Goal: Task Accomplishment & Management: Manage account settings

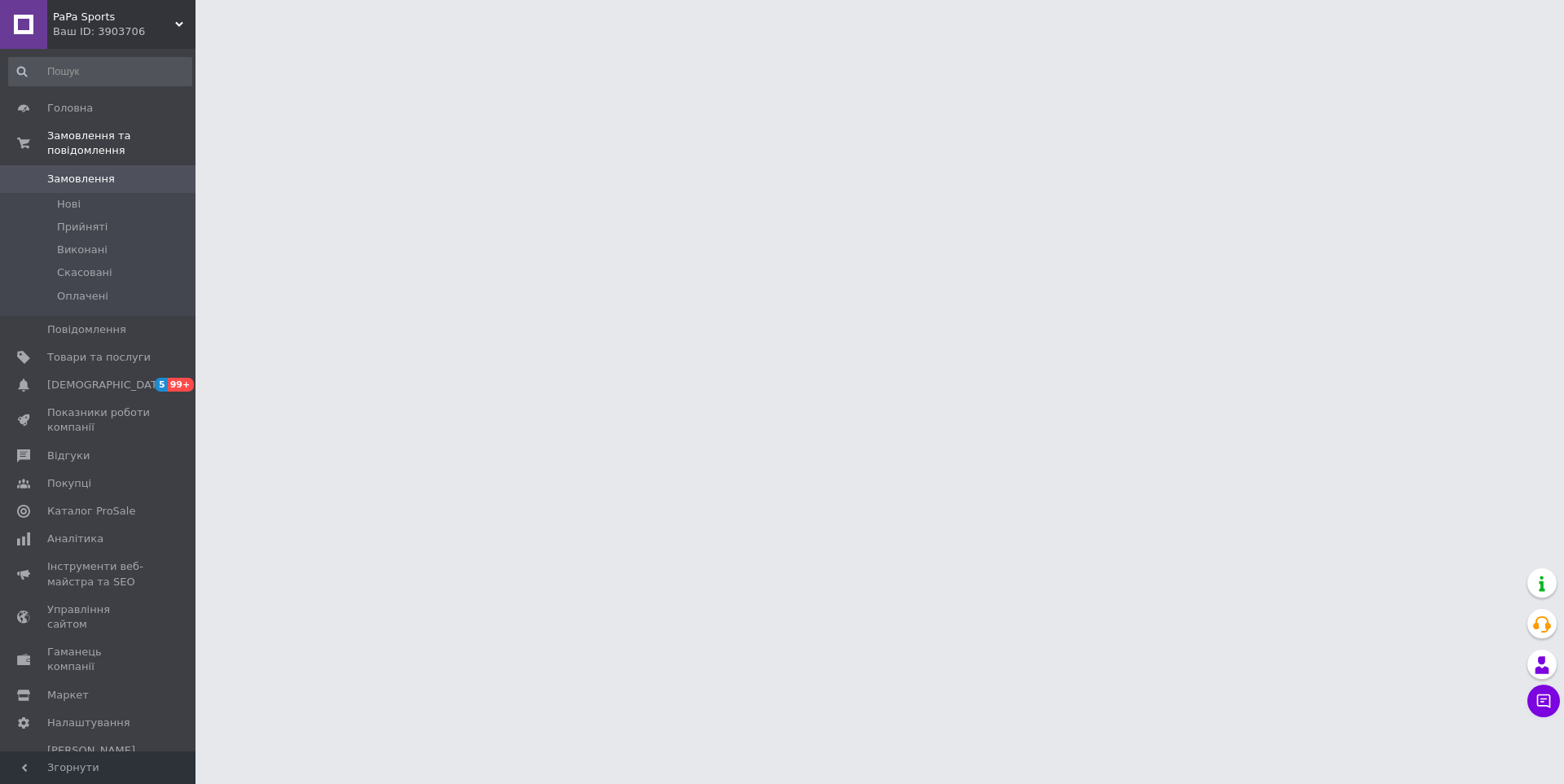
click at [80, 172] on span "Замовлення" at bounding box center [81, 179] width 68 height 14
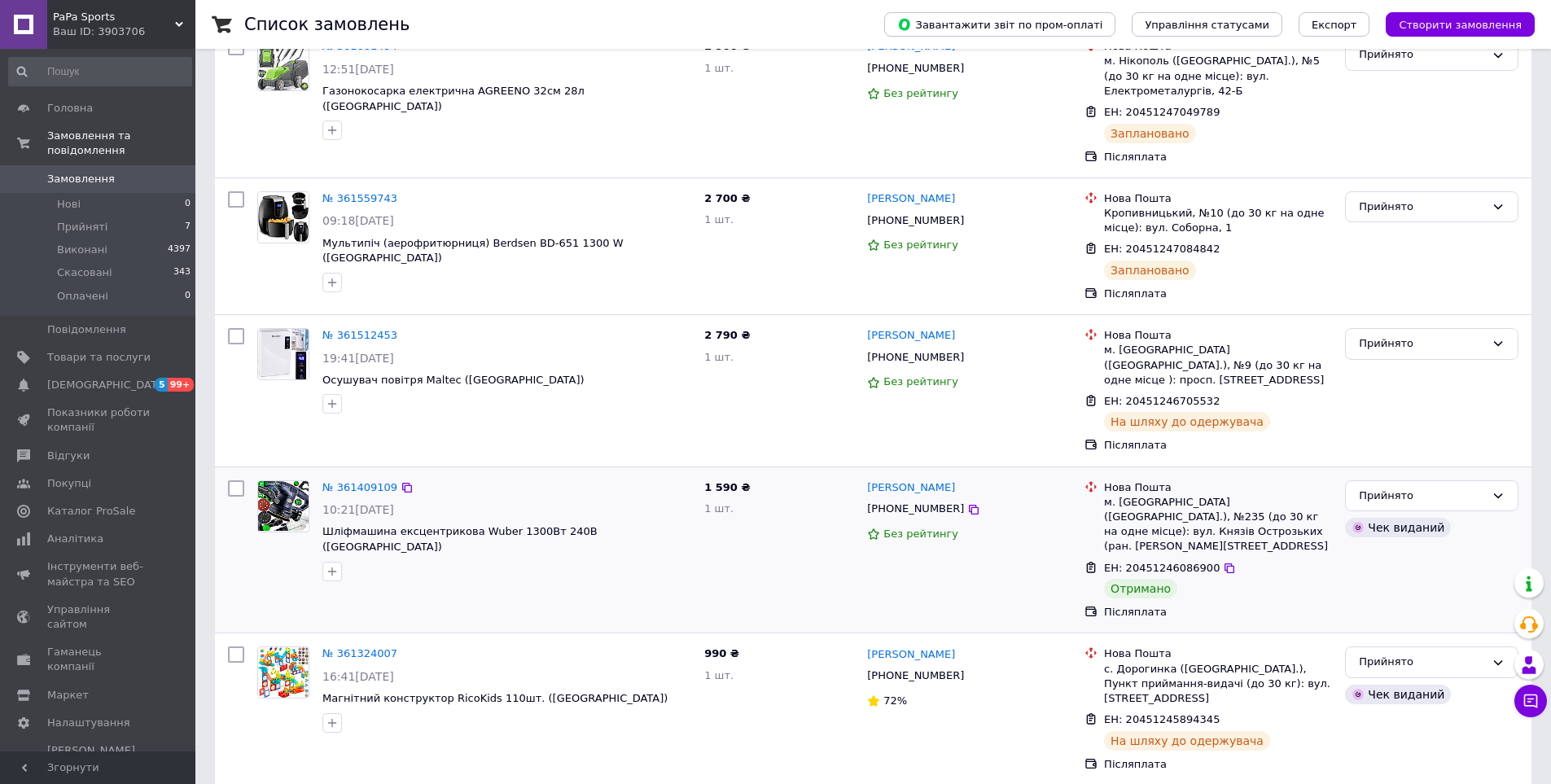
scroll to position [326, 0]
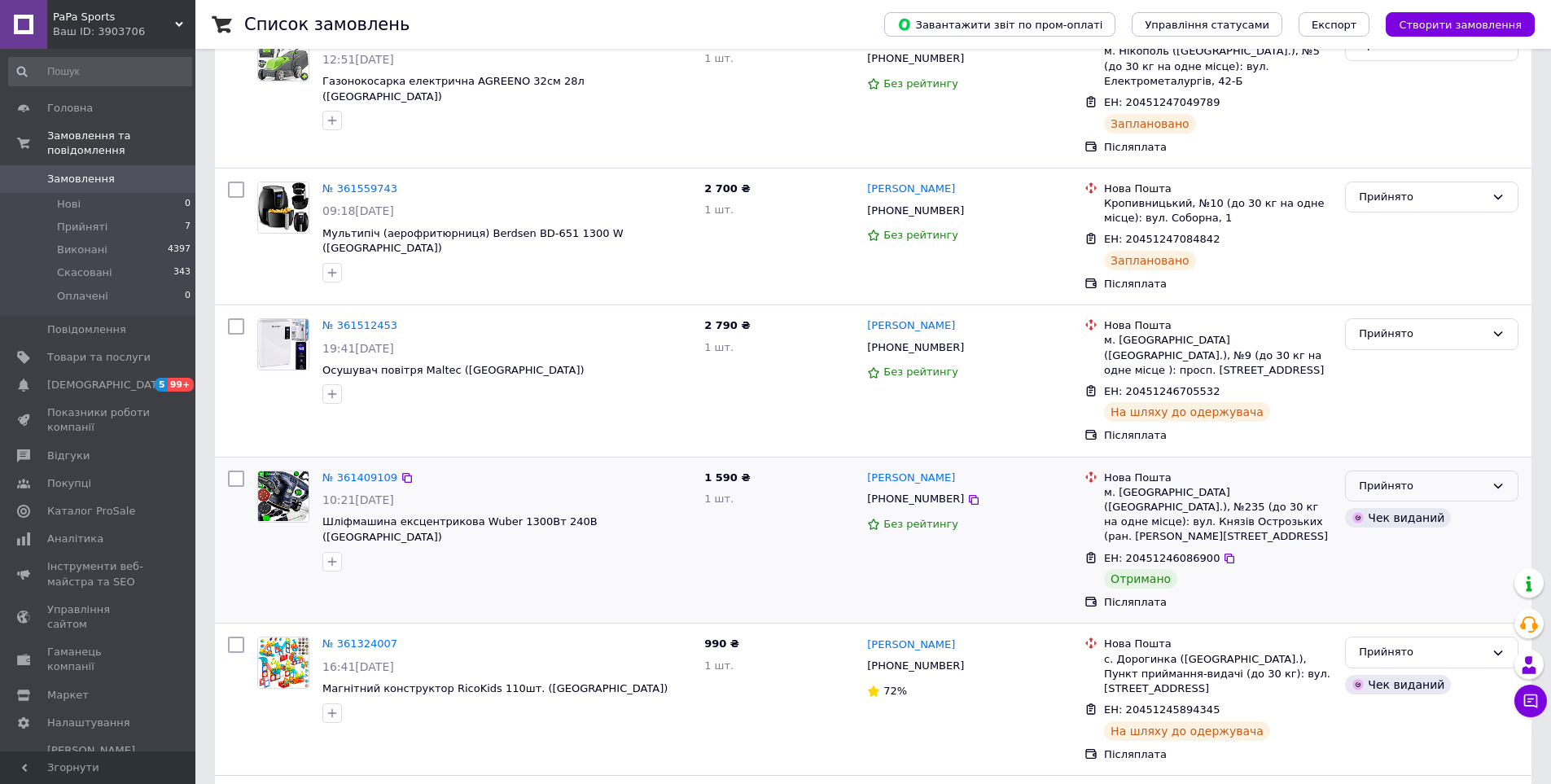
click at [1408, 478] on div "Прийнято" at bounding box center [1421, 486] width 126 height 17
click at [1378, 505] on li "Виконано" at bounding box center [1432, 520] width 172 height 30
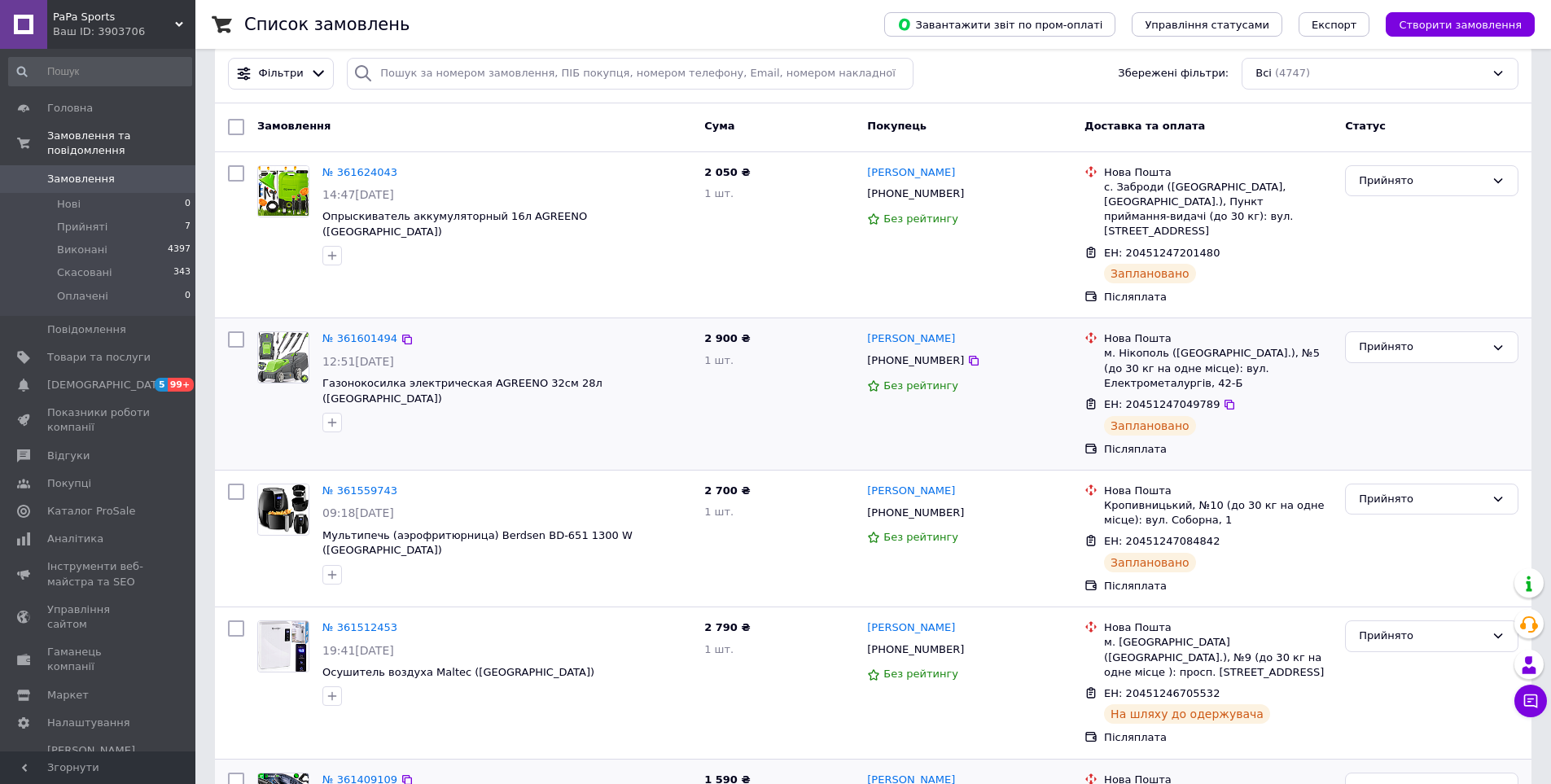
scroll to position [0, 0]
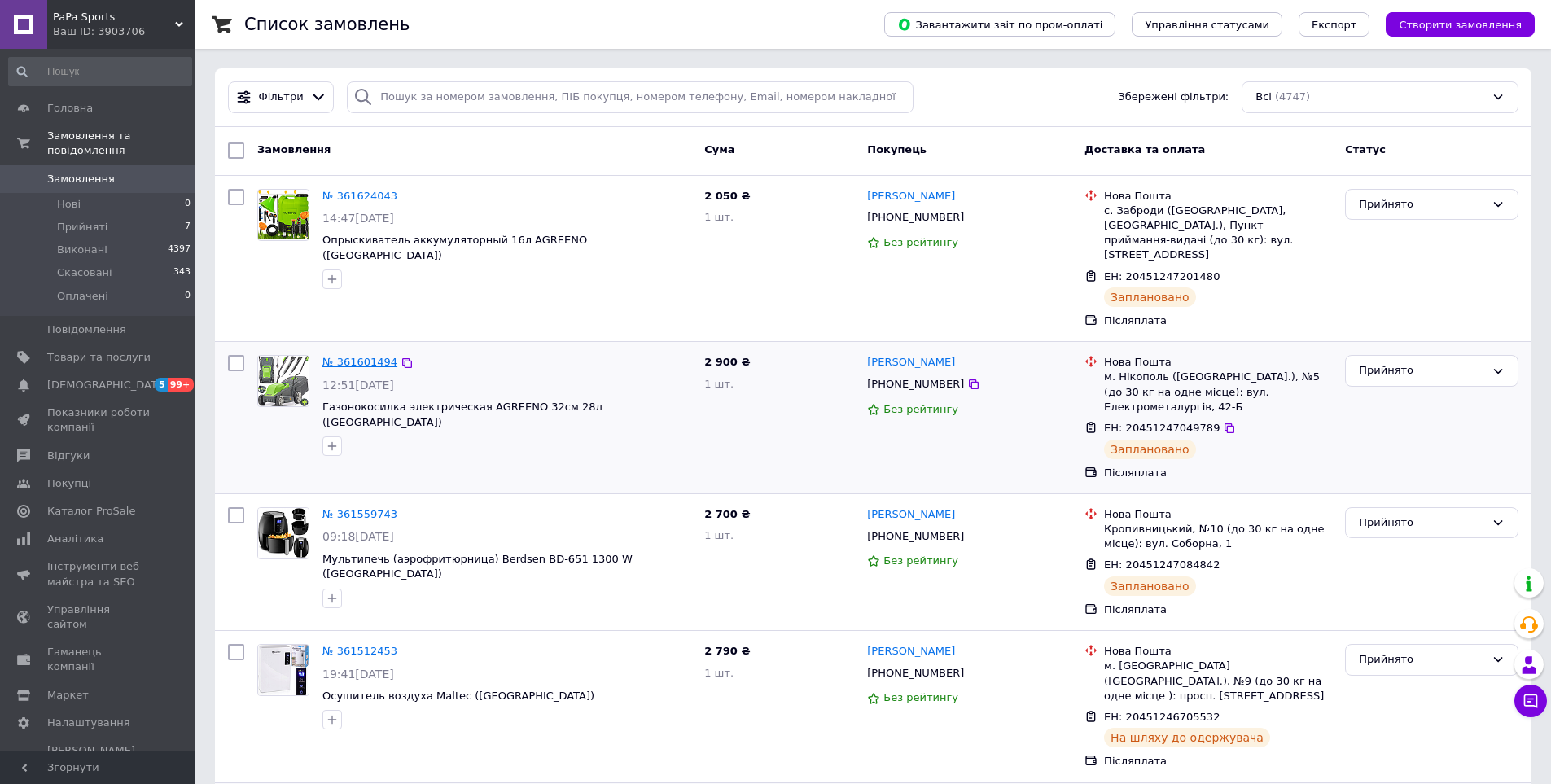
click at [362, 356] on link "№ 361601494" at bounding box center [360, 362] width 75 height 13
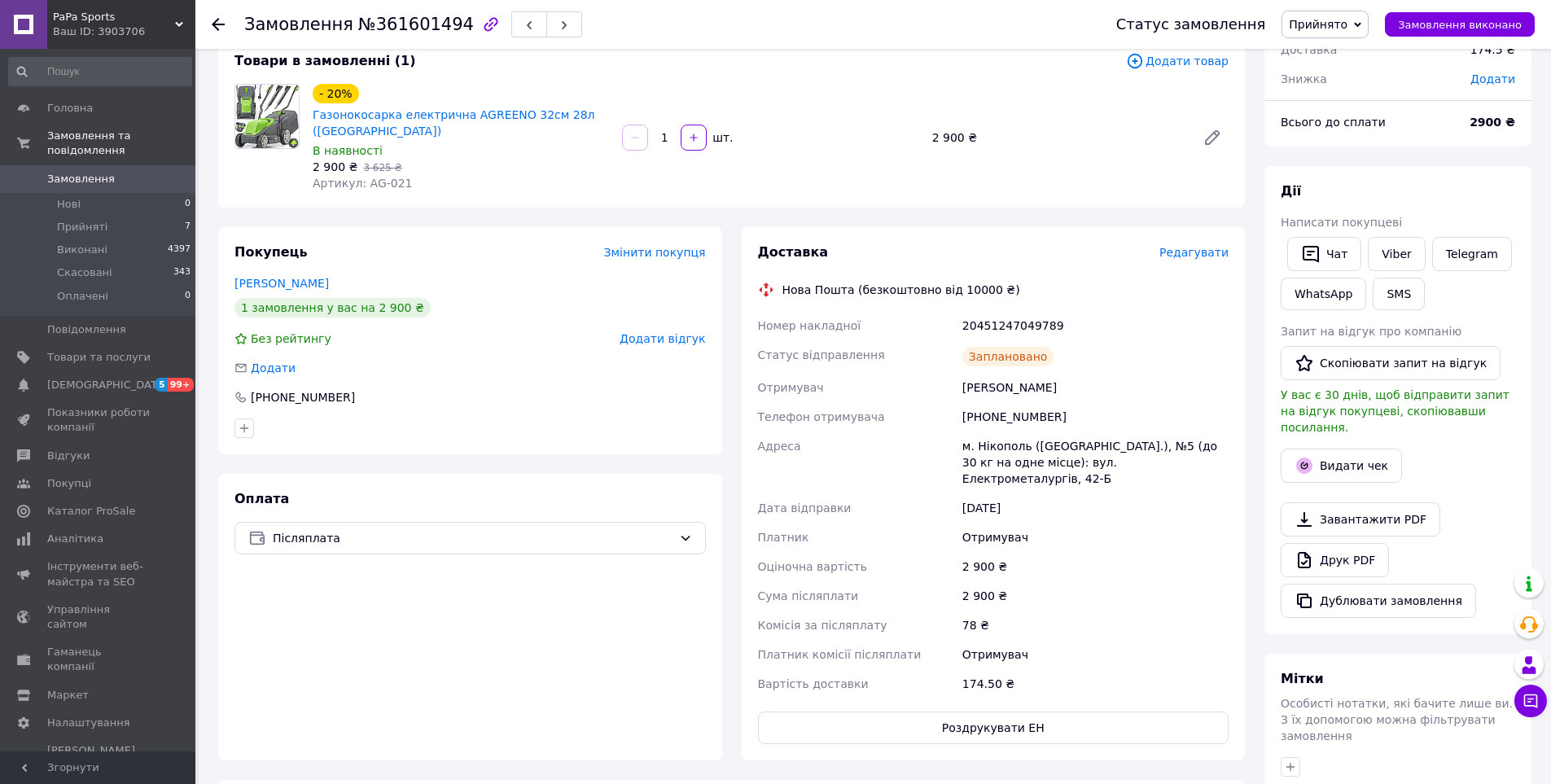
scroll to position [244, 0]
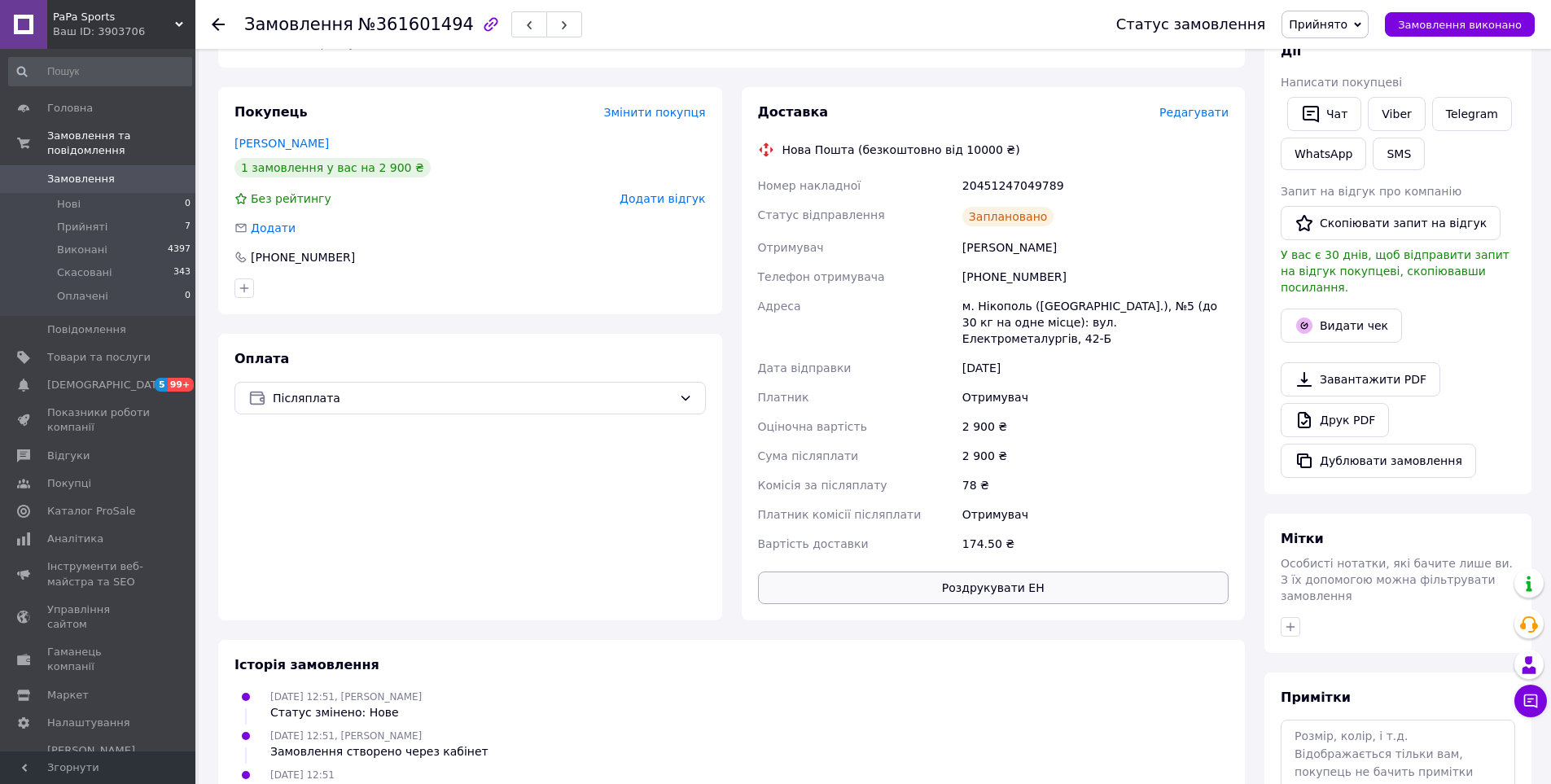
click at [953, 579] on button "Роздрукувати ЕН" at bounding box center [993, 588] width 472 height 32
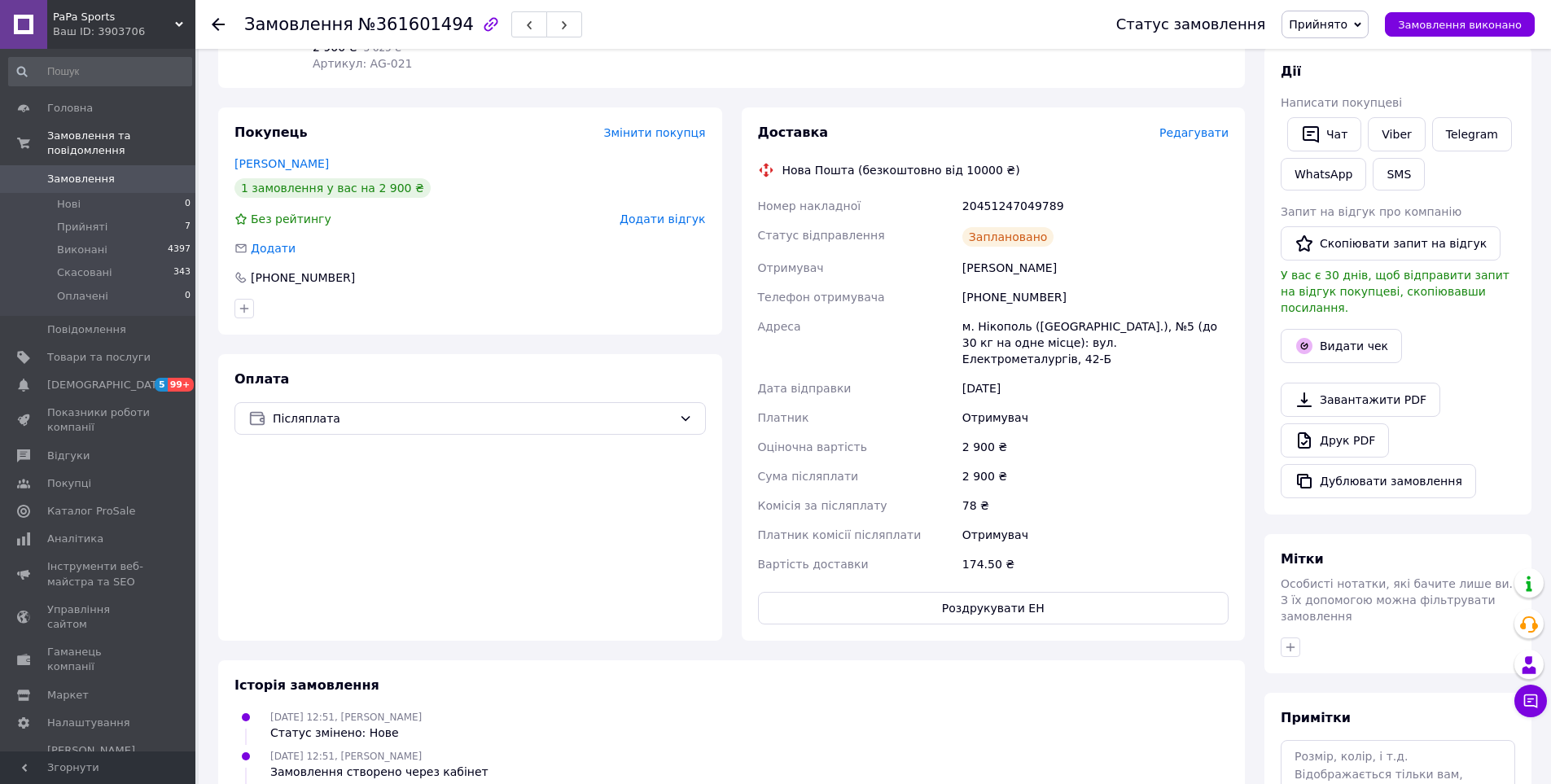
scroll to position [0, 0]
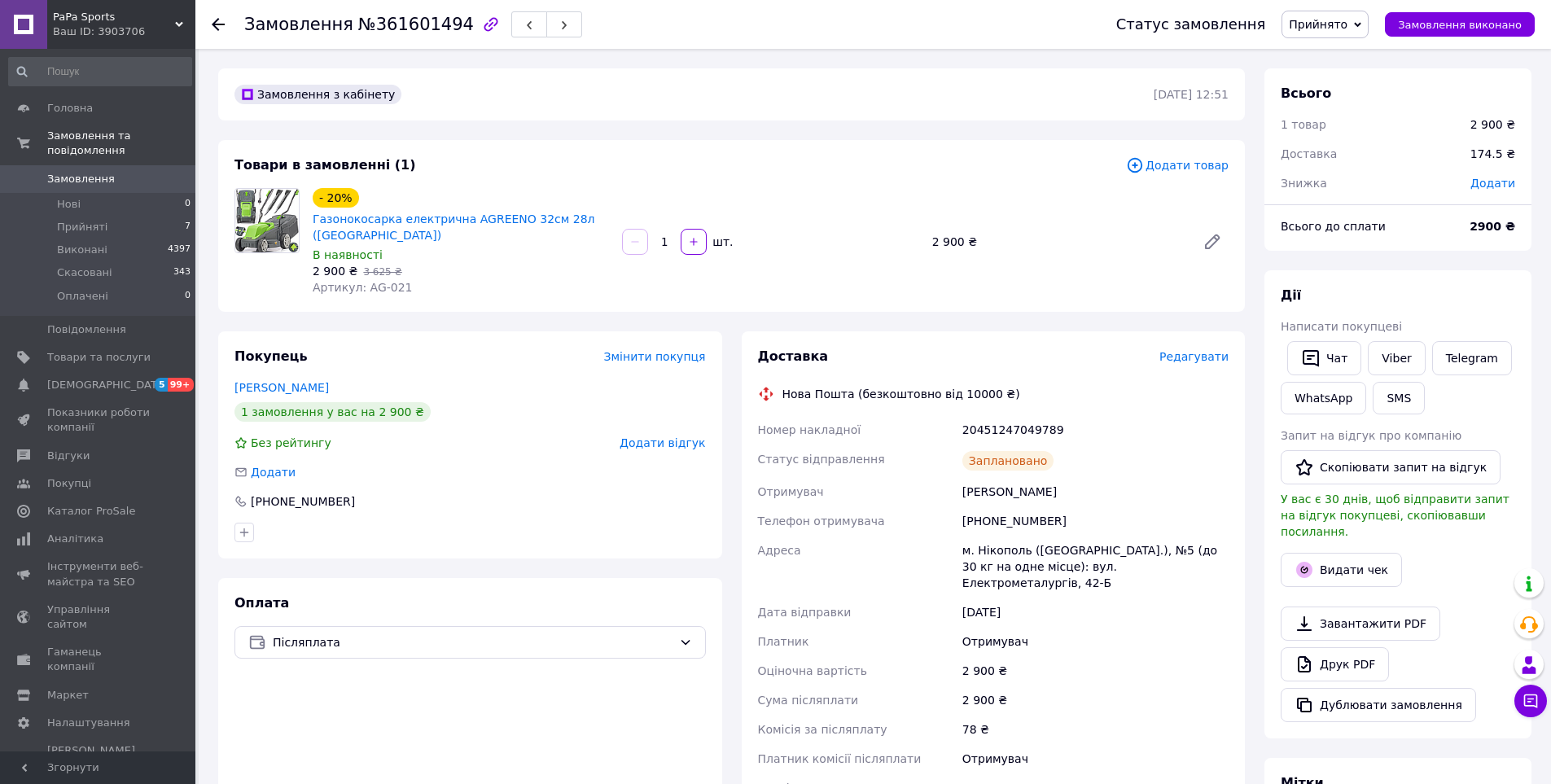
click at [993, 434] on div "20451247049789" at bounding box center [1095, 430] width 273 height 30
copy div "20451247049789"
click at [1383, 396] on button "SMS" at bounding box center [1399, 398] width 52 height 32
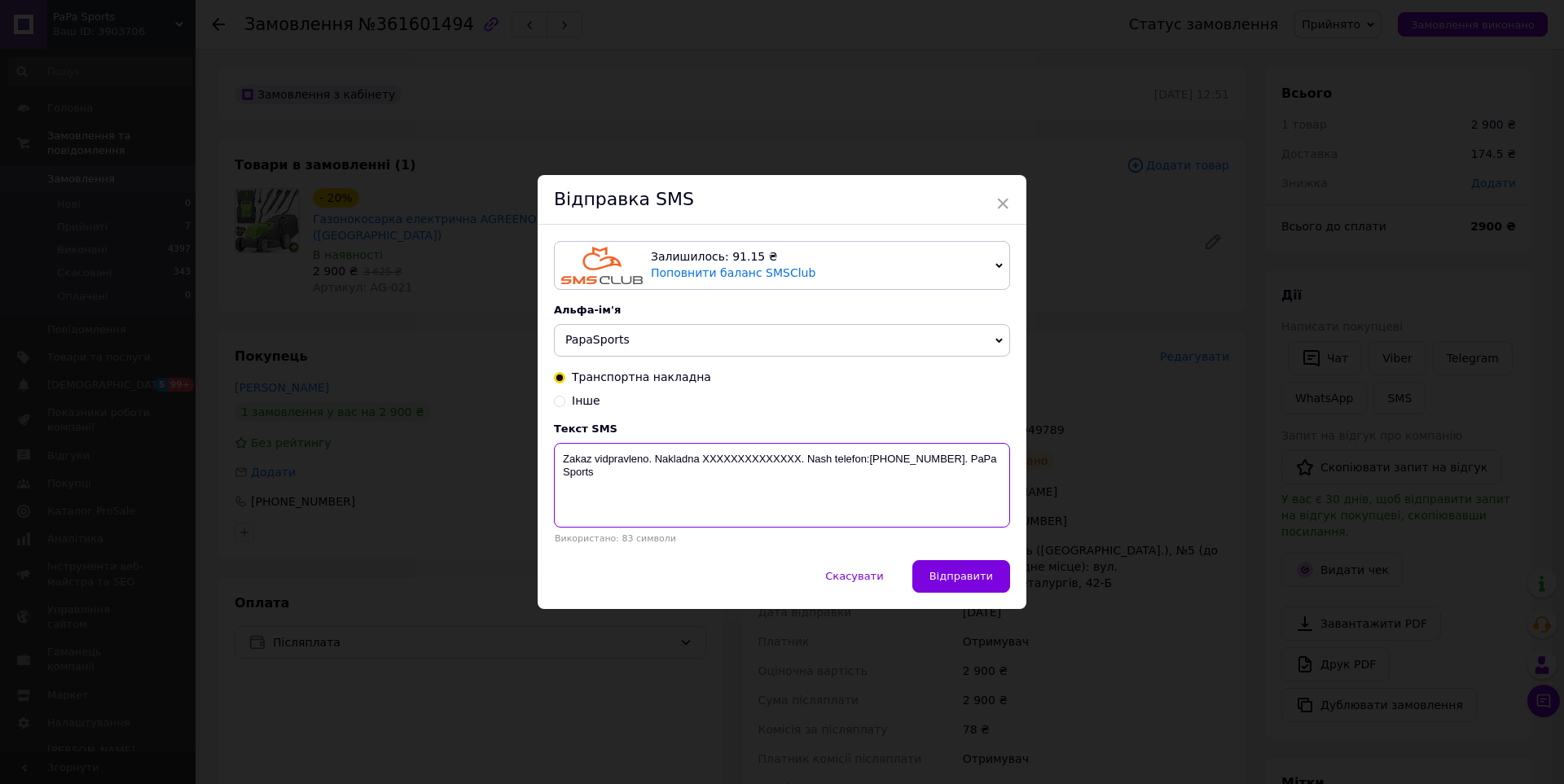
click at [731, 455] on textarea "Zakaz vidpravleno. Nakladna XXXXXXXXXXXXXX. Nash telefon:[PHONE_NUMBER]. PaPa S…" at bounding box center [782, 485] width 456 height 85
paste textarea "20451247049789"
type textarea "Zakaz vidpravleno. Nakladna 20451247049789. Nash telefon:+380638775620. PaPa Sp…"
click at [948, 574] on span "Відправити" at bounding box center [961, 576] width 64 height 13
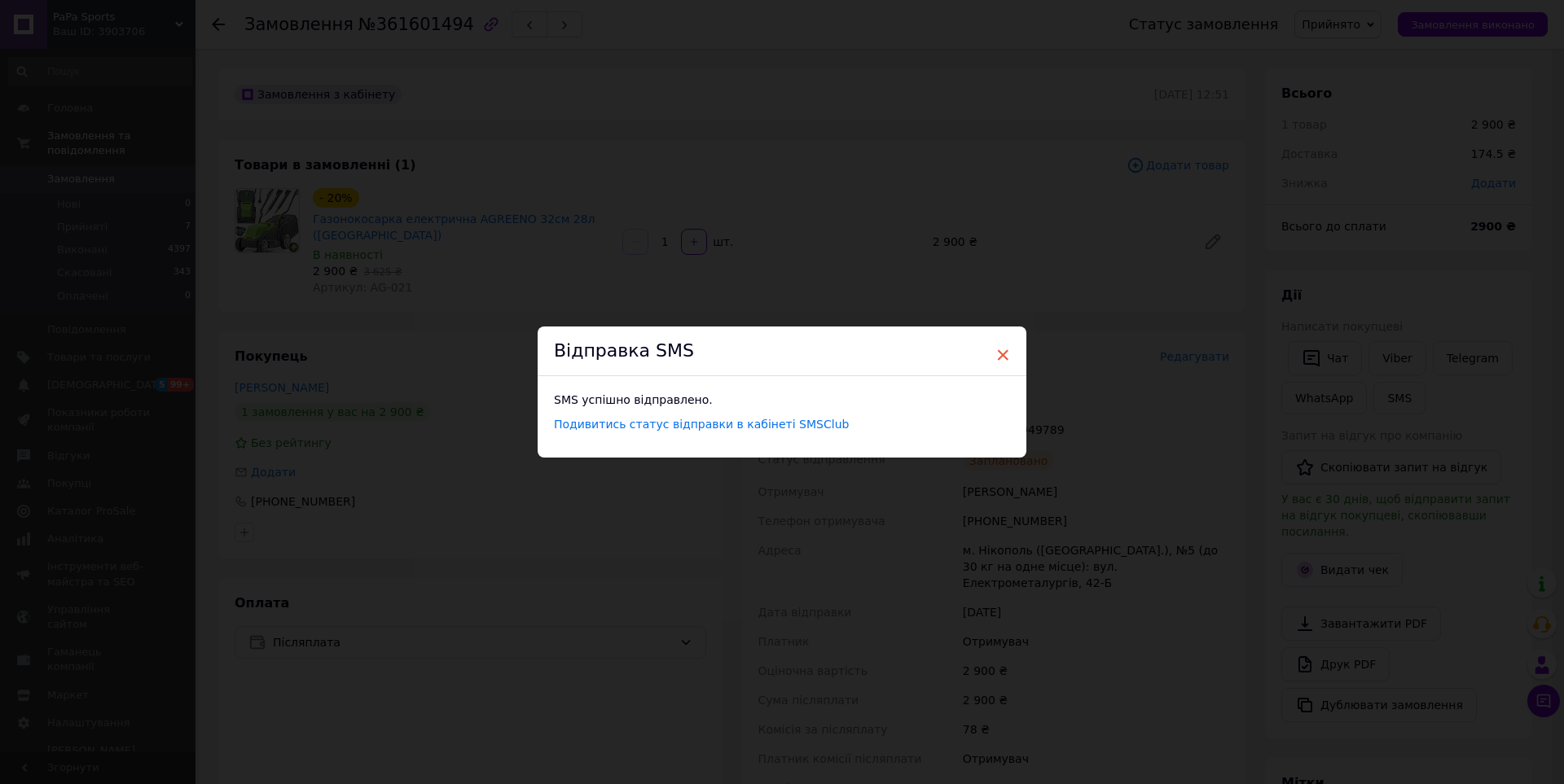
click at [996, 349] on span "×" at bounding box center [1003, 354] width 14 height 28
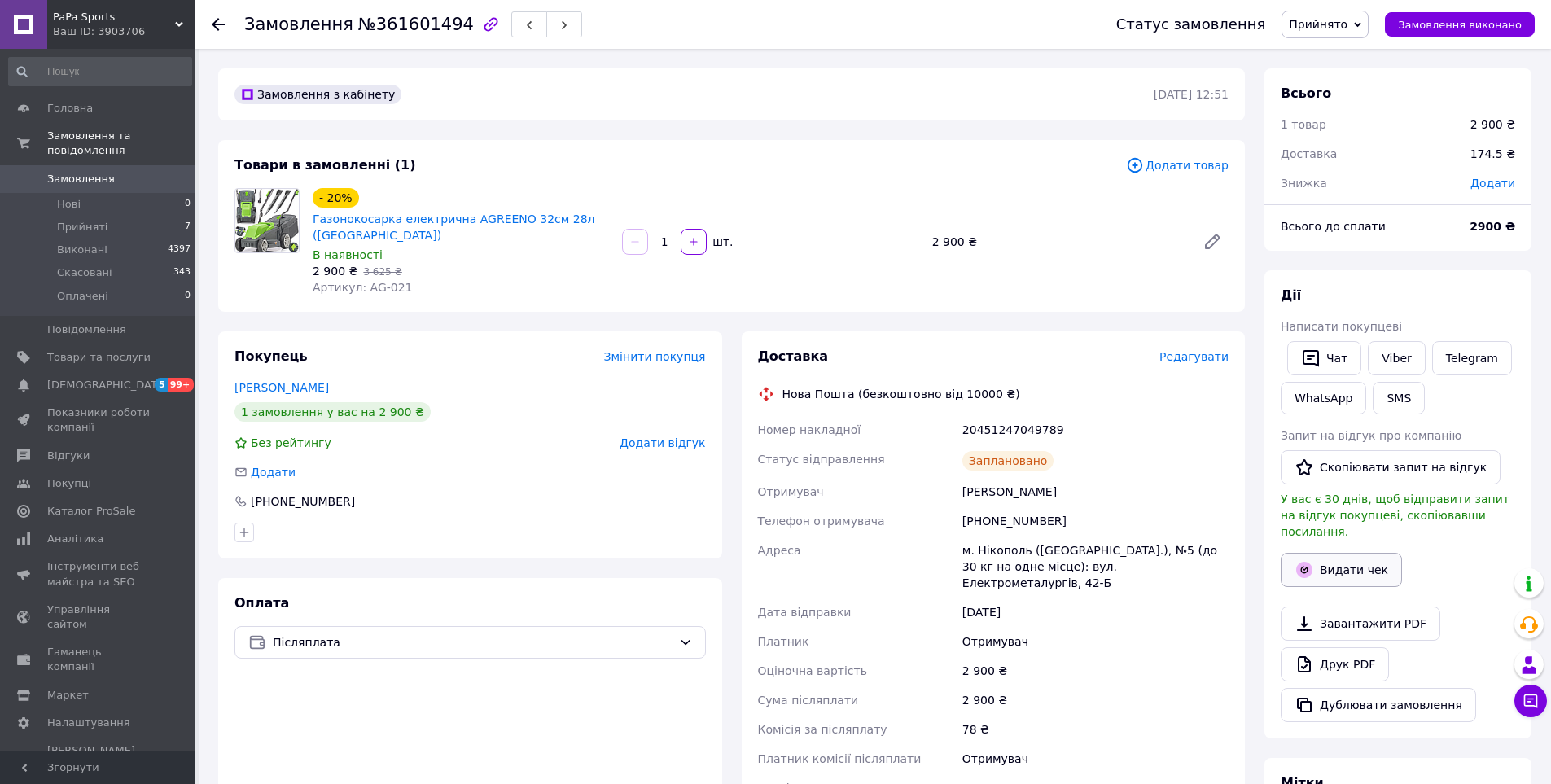
click at [1333, 560] on button "Видати чек" at bounding box center [1342, 570] width 122 height 34
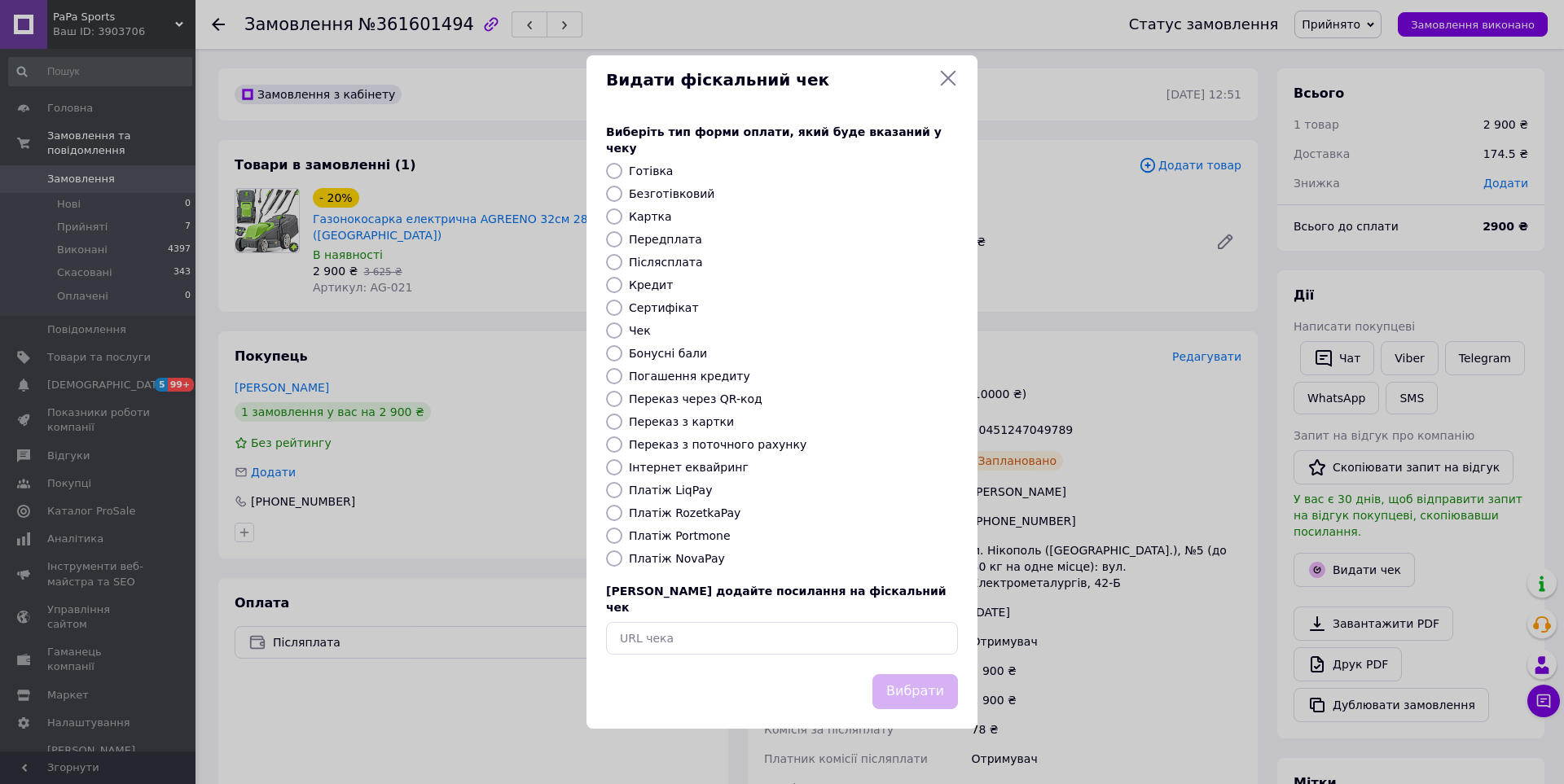
click at [620, 558] on input "Платіж NovaPay" at bounding box center [614, 558] width 16 height 16
radio input "true"
click at [906, 674] on button "Вибрати" at bounding box center [915, 691] width 86 height 35
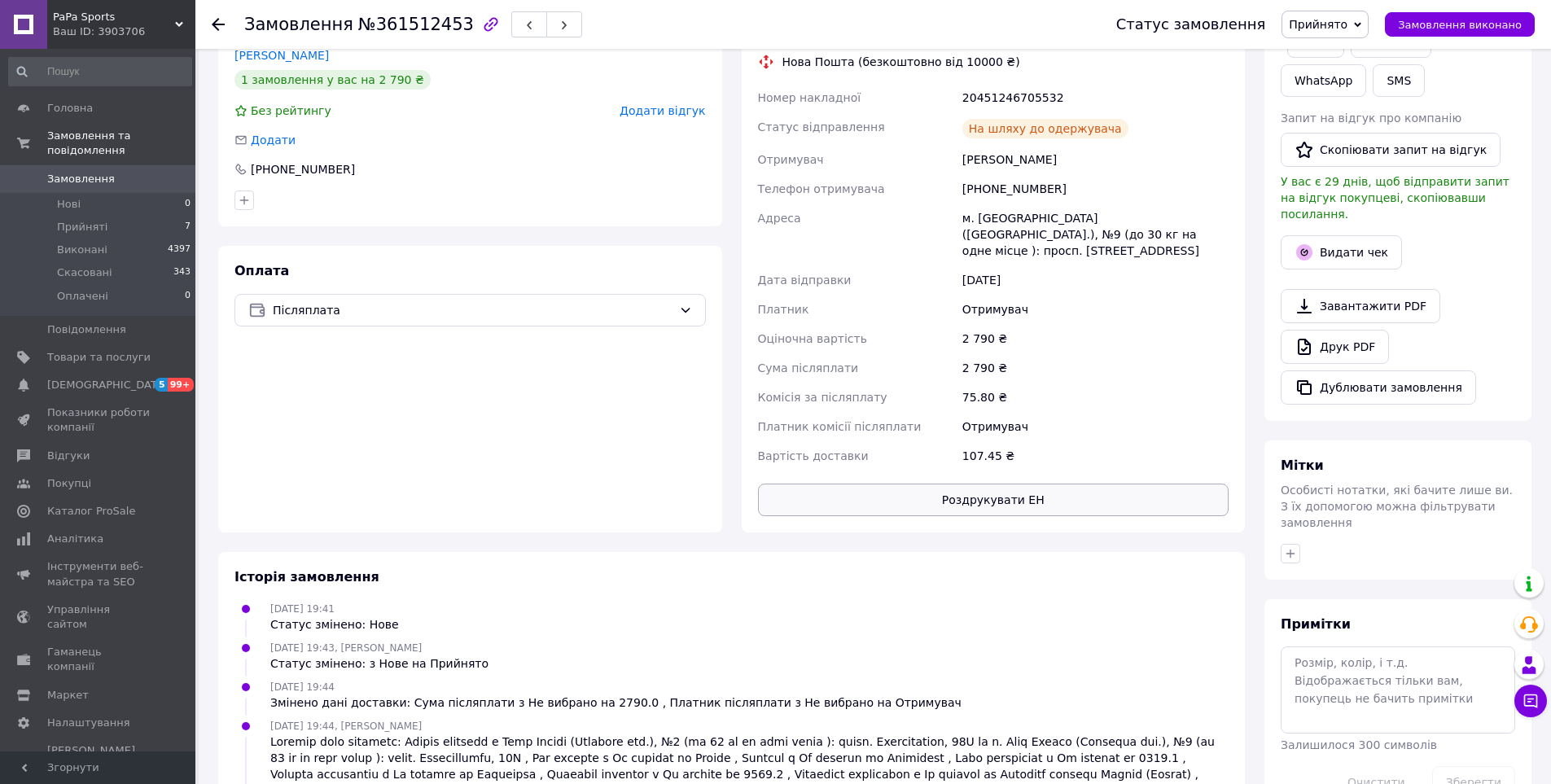
scroll to position [326, 0]
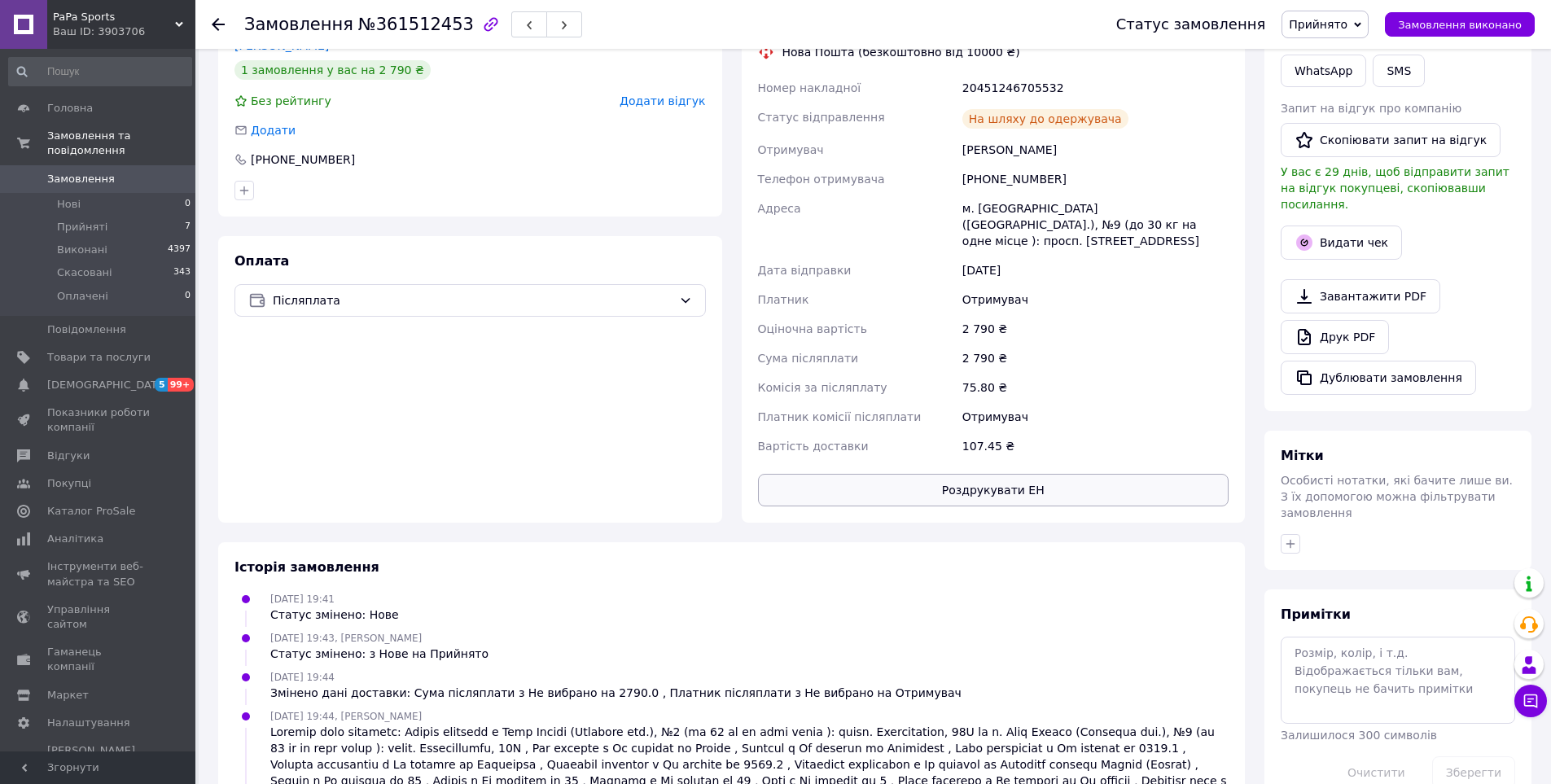
click at [902, 473] on button "Роздрукувати ЕН" at bounding box center [993, 490] width 472 height 32
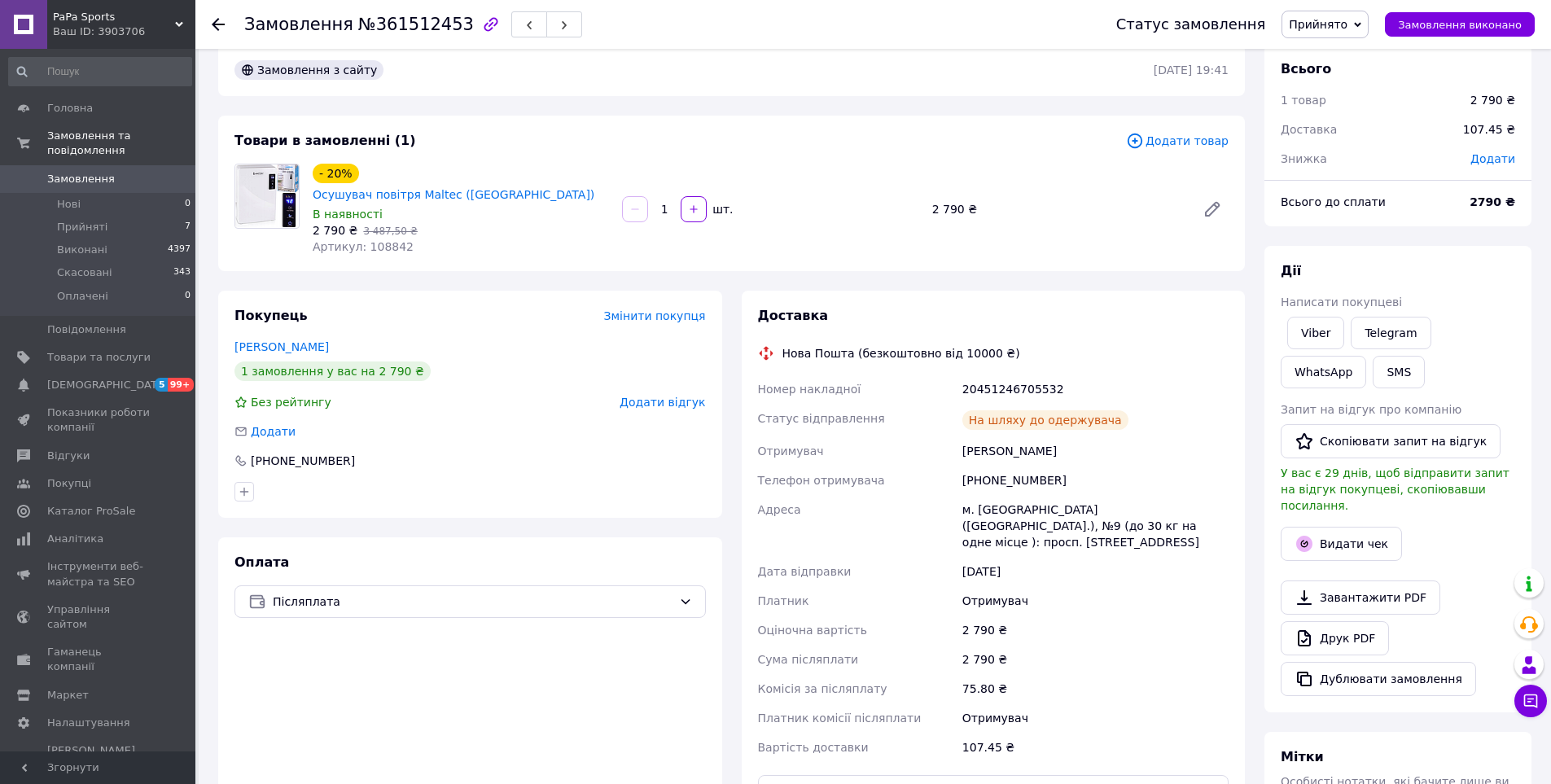
scroll to position [0, 0]
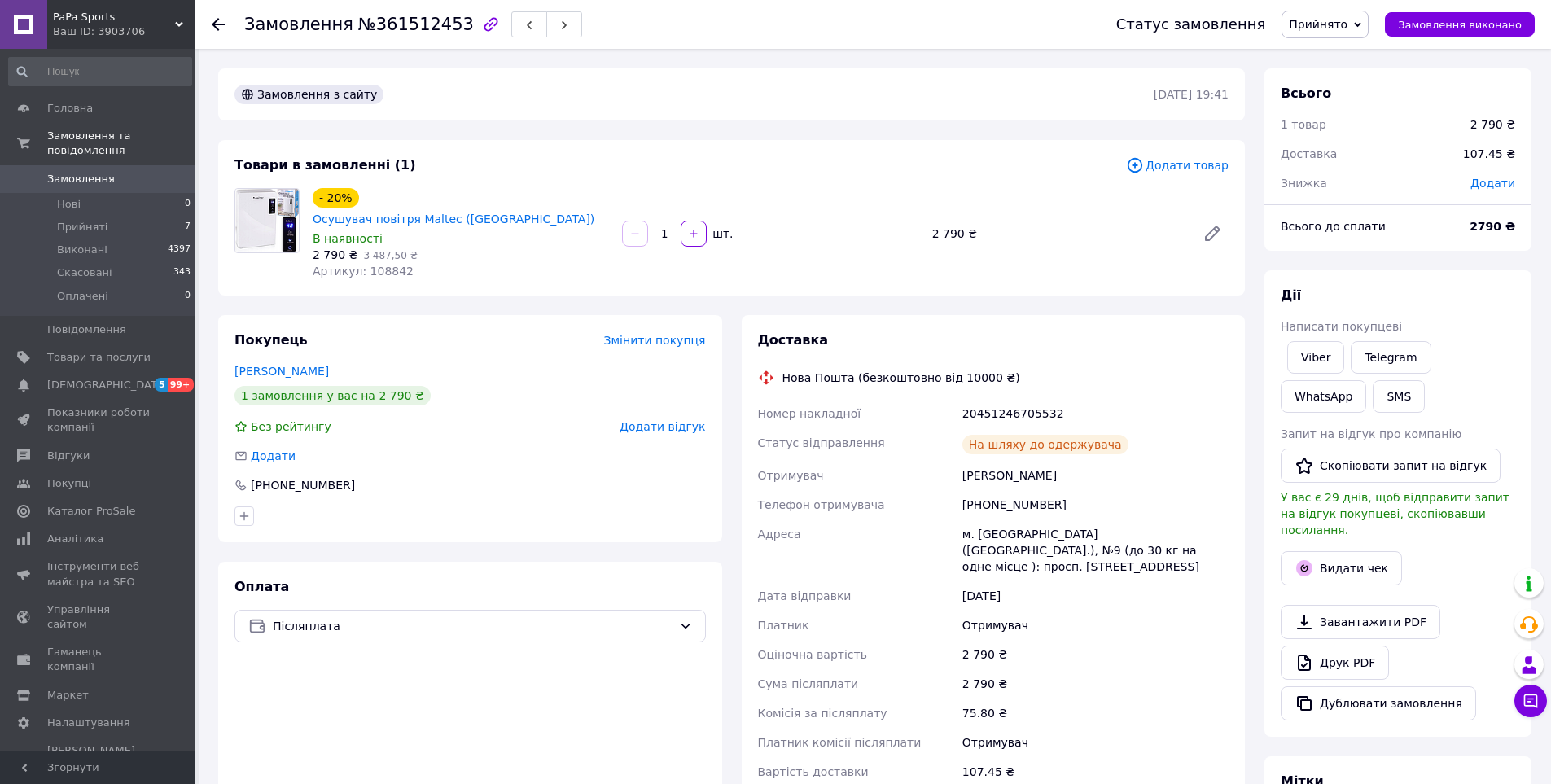
click at [985, 399] on div "20451246705532" at bounding box center [1095, 413] width 273 height 30
copy div "20451246705532"
click at [1373, 395] on button "SMS" at bounding box center [1399, 396] width 52 height 32
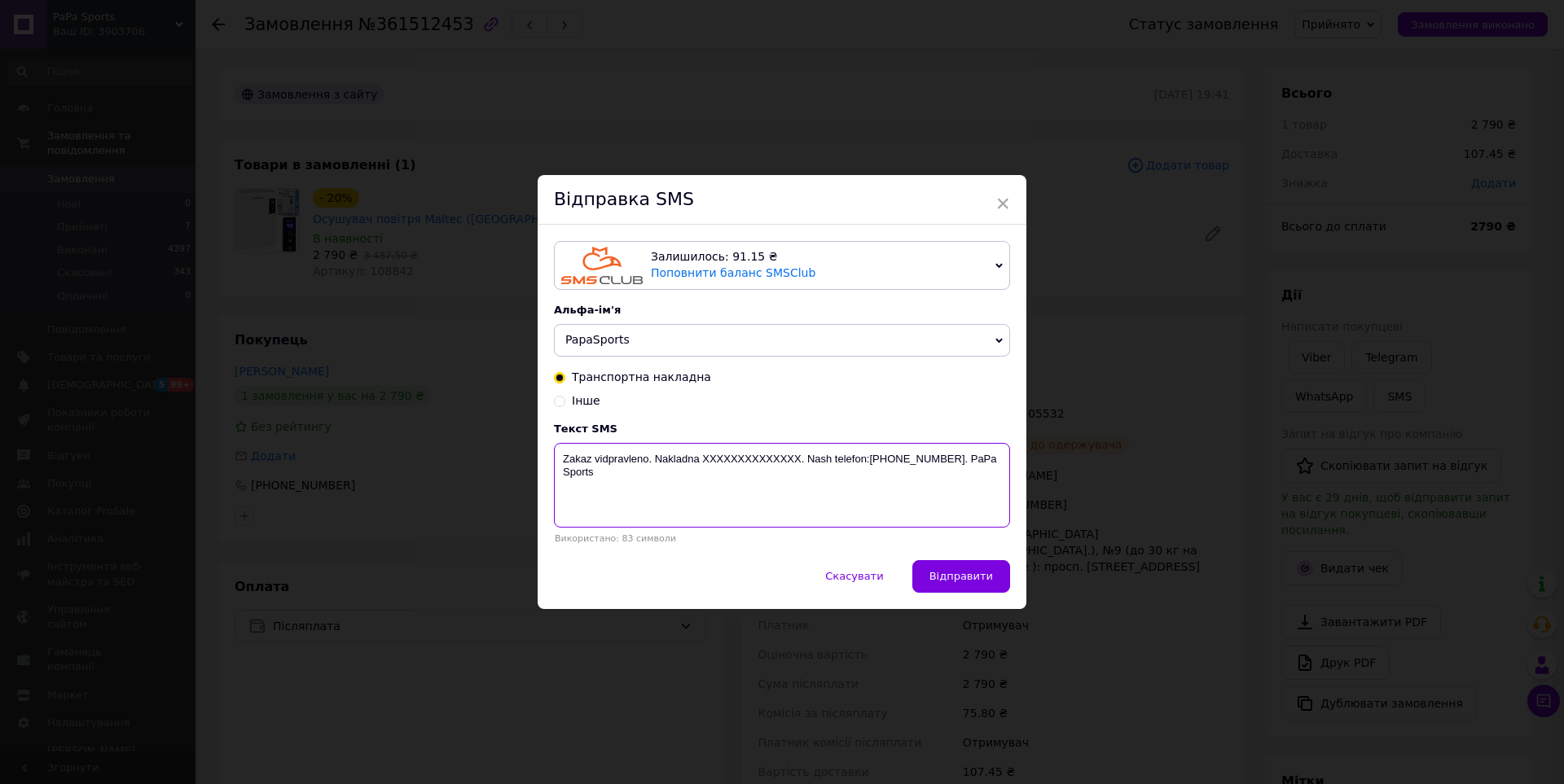
click at [731, 457] on textarea "Zakaz vidpravleno. Nakladna XXXXXXXXXXXXXX. Nash telefon:[PHONE_NUMBER]. PaPa S…" at bounding box center [782, 485] width 456 height 85
paste textarea "20451246705532"
type textarea "Zakaz vidpravleno. Nakladna [PHONE_NUMBER]. Nash telefon:[PHONE_NUMBER]. PaPa S…"
click at [964, 572] on span "Відправити" at bounding box center [961, 576] width 64 height 13
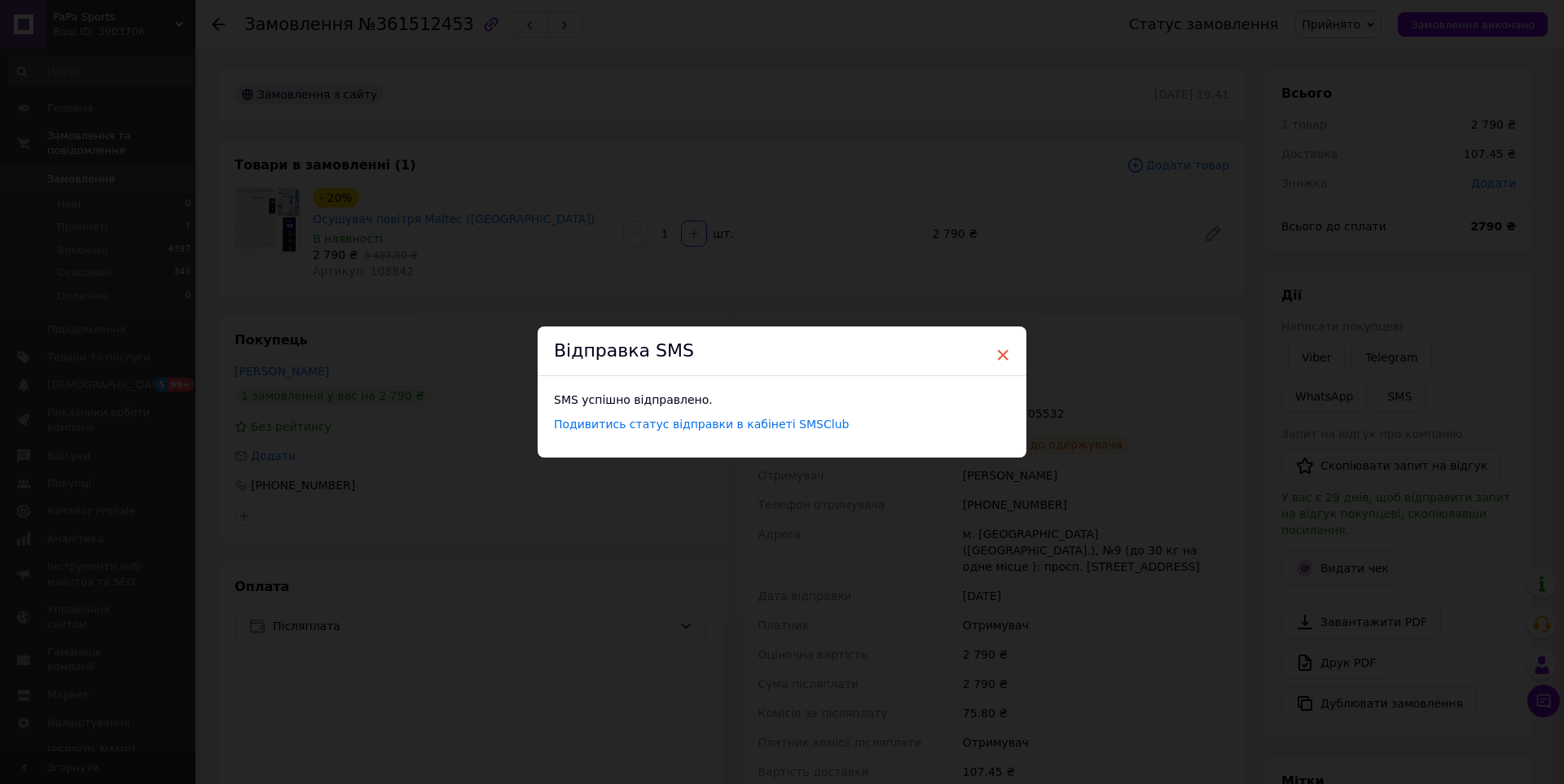
click at [996, 346] on span "×" at bounding box center [1003, 354] width 14 height 28
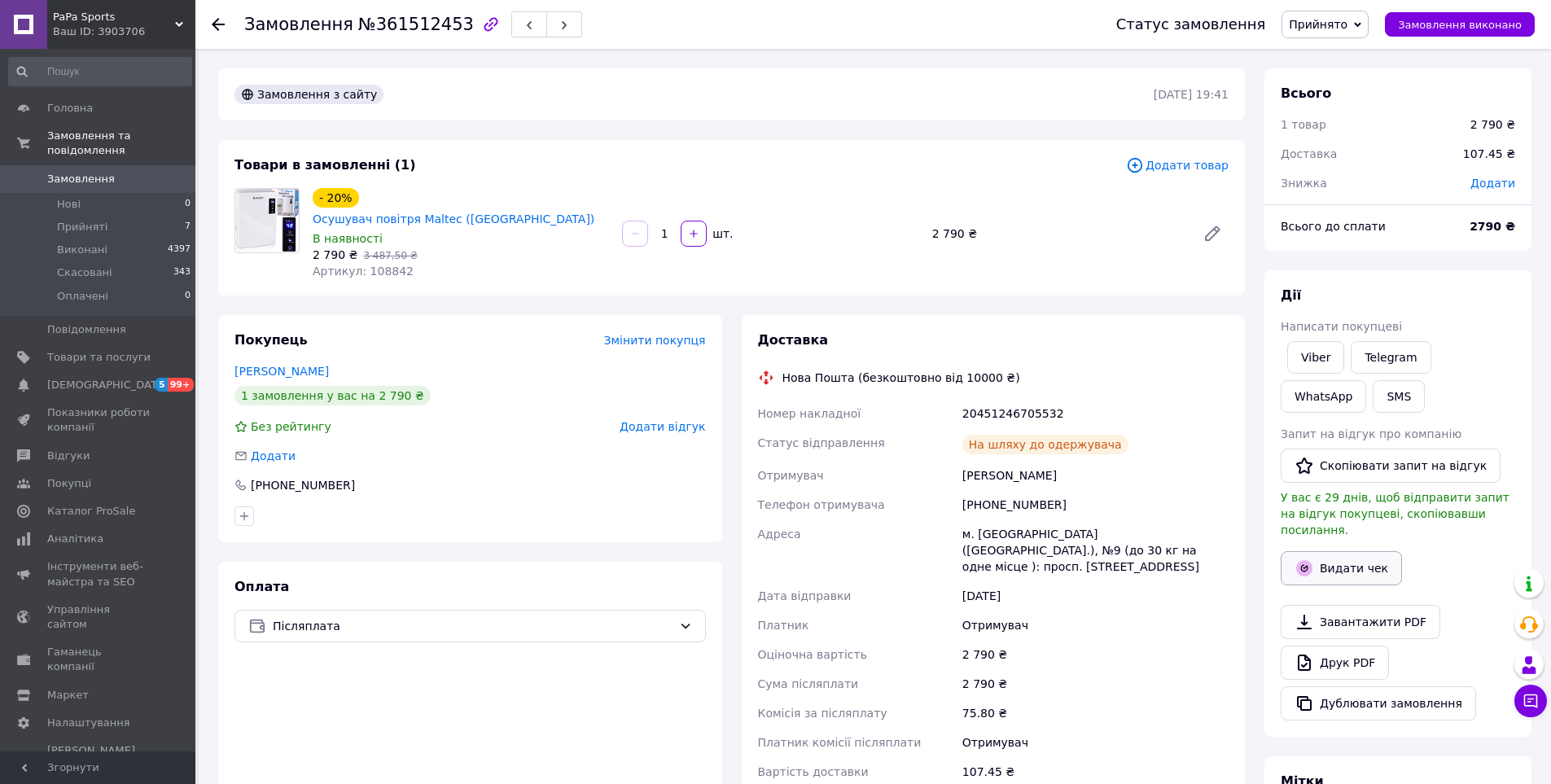
click at [1325, 552] on button "Видати чек" at bounding box center [1342, 568] width 122 height 34
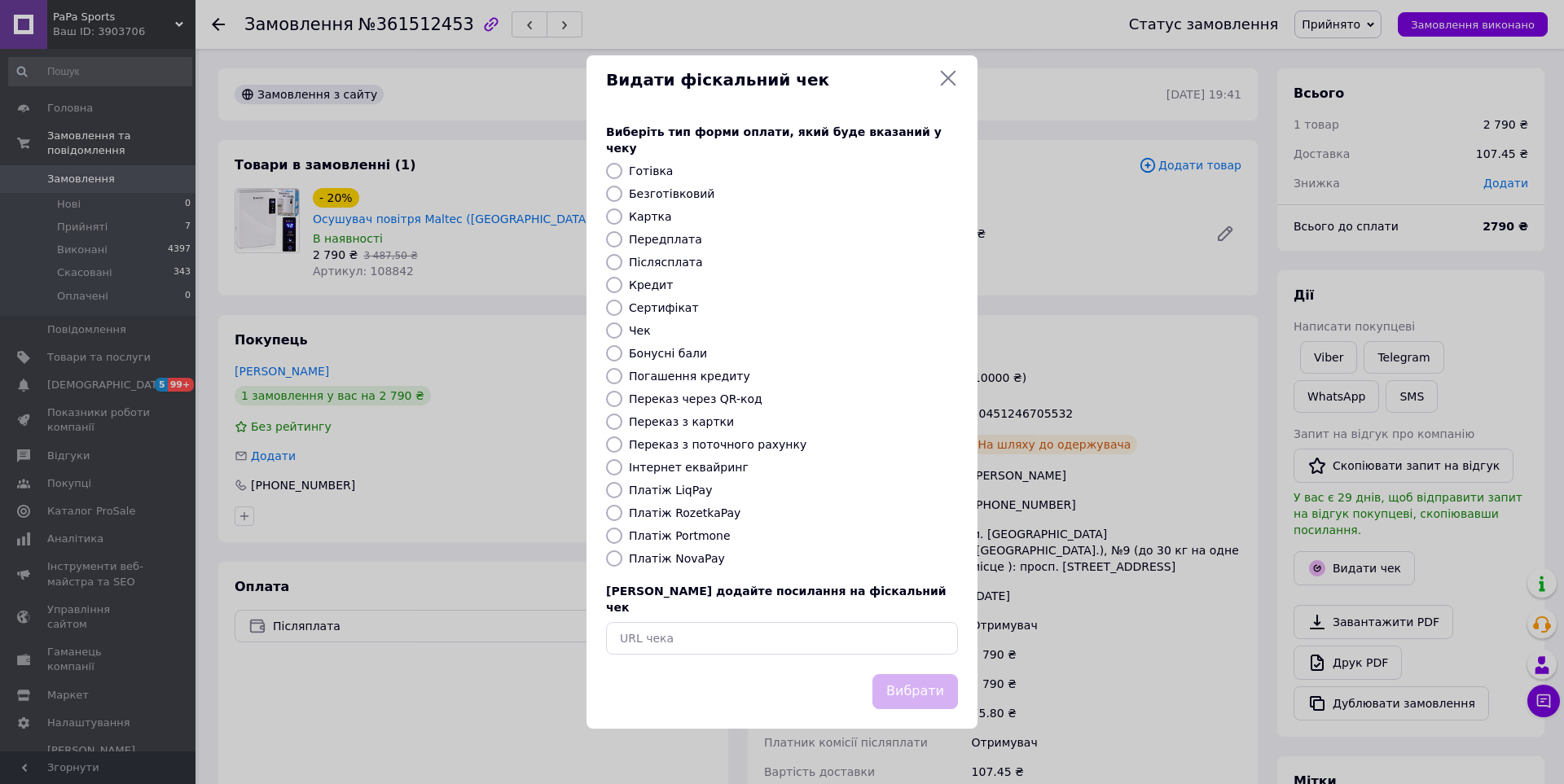
click at [607, 555] on input "Платіж NovaPay" at bounding box center [614, 558] width 16 height 16
radio input "true"
click at [943, 674] on button "Вибрати" at bounding box center [915, 691] width 86 height 35
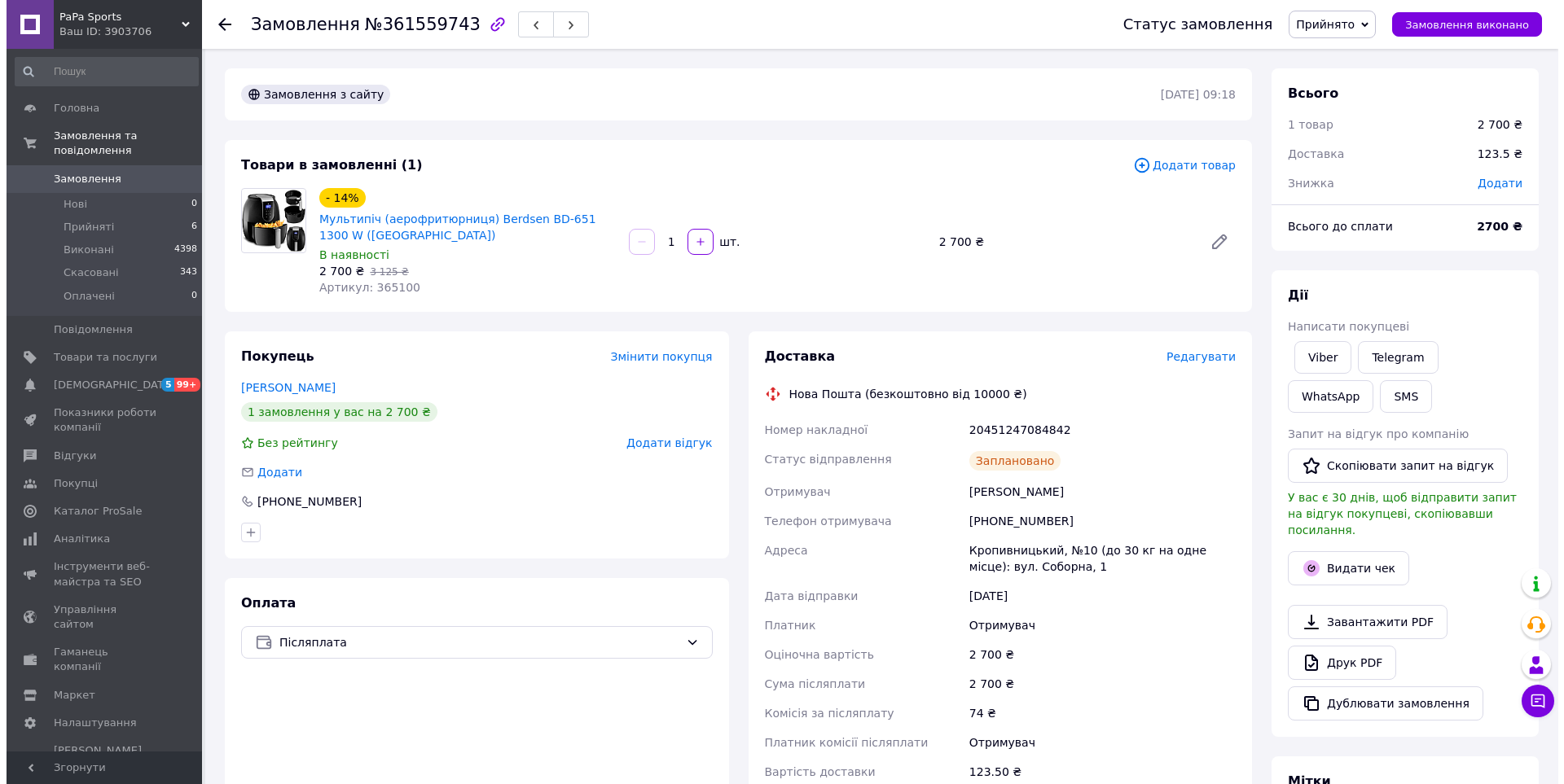
scroll to position [22, 0]
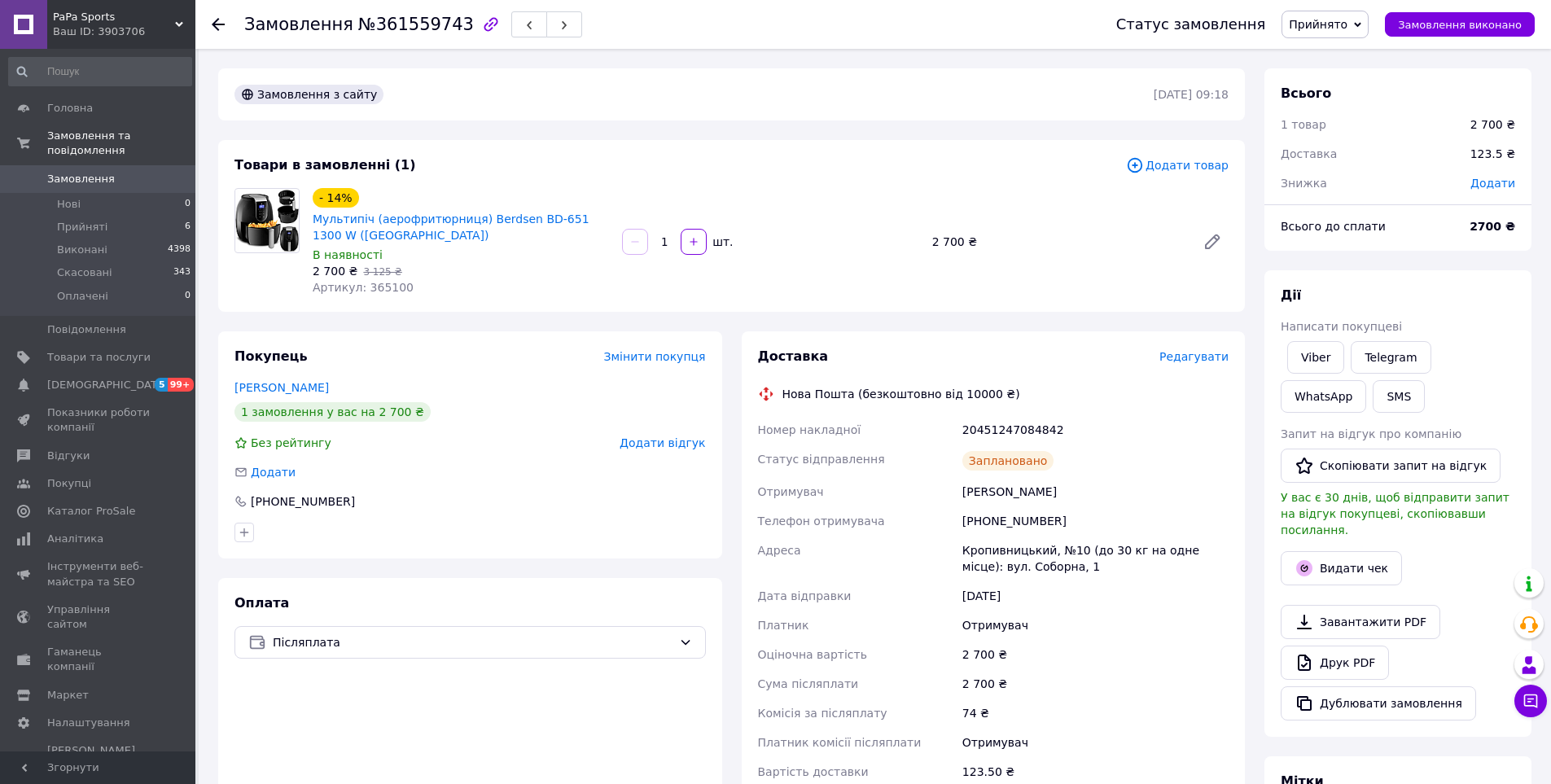
click at [978, 429] on div "20451247084842" at bounding box center [1095, 430] width 273 height 30
copy div "20451247084842"
click at [1373, 402] on button "SMS" at bounding box center [1399, 396] width 52 height 32
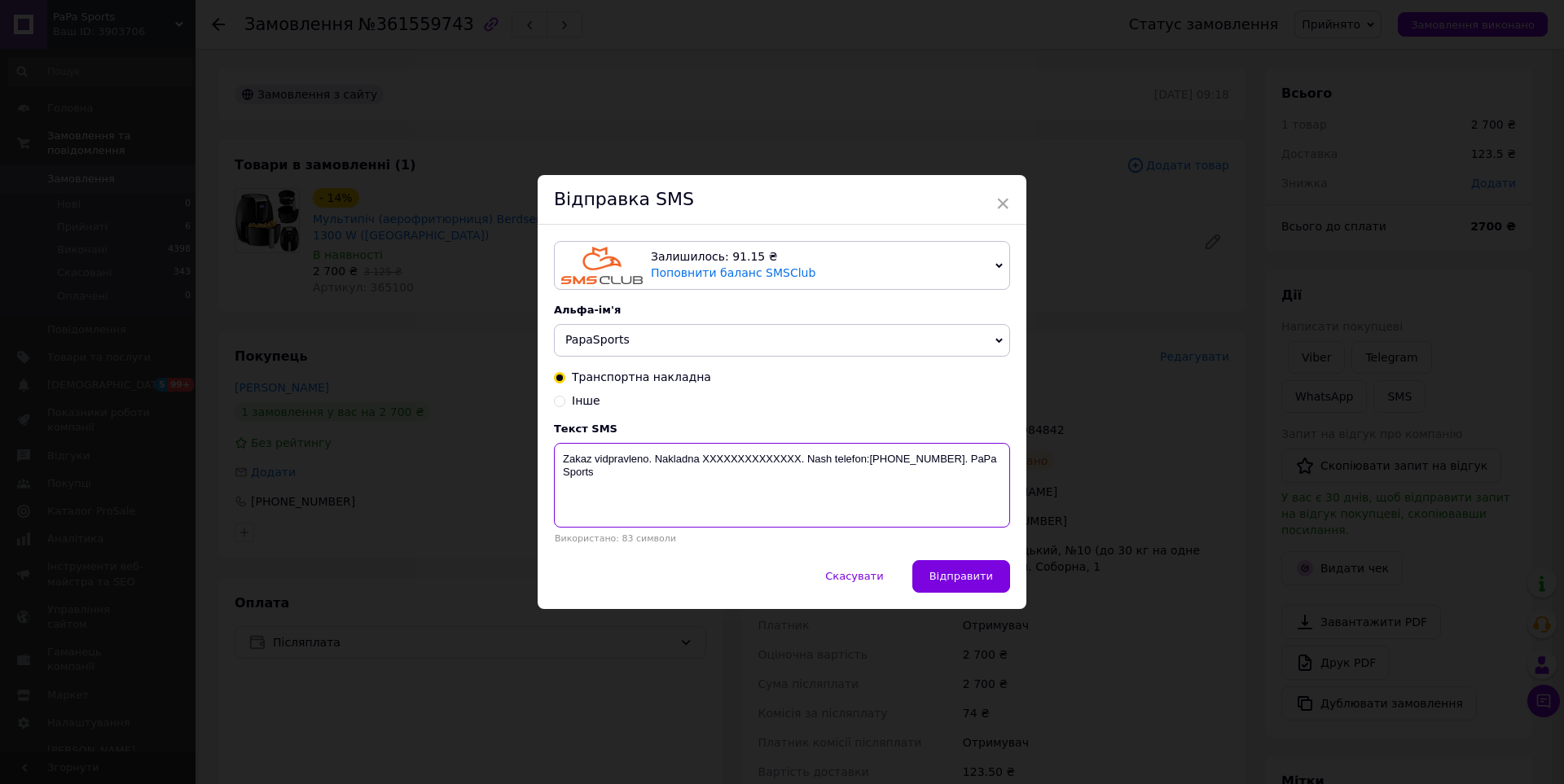
click at [744, 457] on textarea "Zakaz vidpravleno. Nakladna XXXXXXXXXXXXXX. Nash telefon:[PHONE_NUMBER]. PaPa S…" at bounding box center [782, 485] width 456 height 85
paste textarea "20451247084842"
type textarea "Zakaz vidpravleno. Nakladna 20451247084842. Nash telefon:+380638775620. PaPa Sp…"
click at [958, 571] on button "Відправити" at bounding box center [961, 576] width 98 height 32
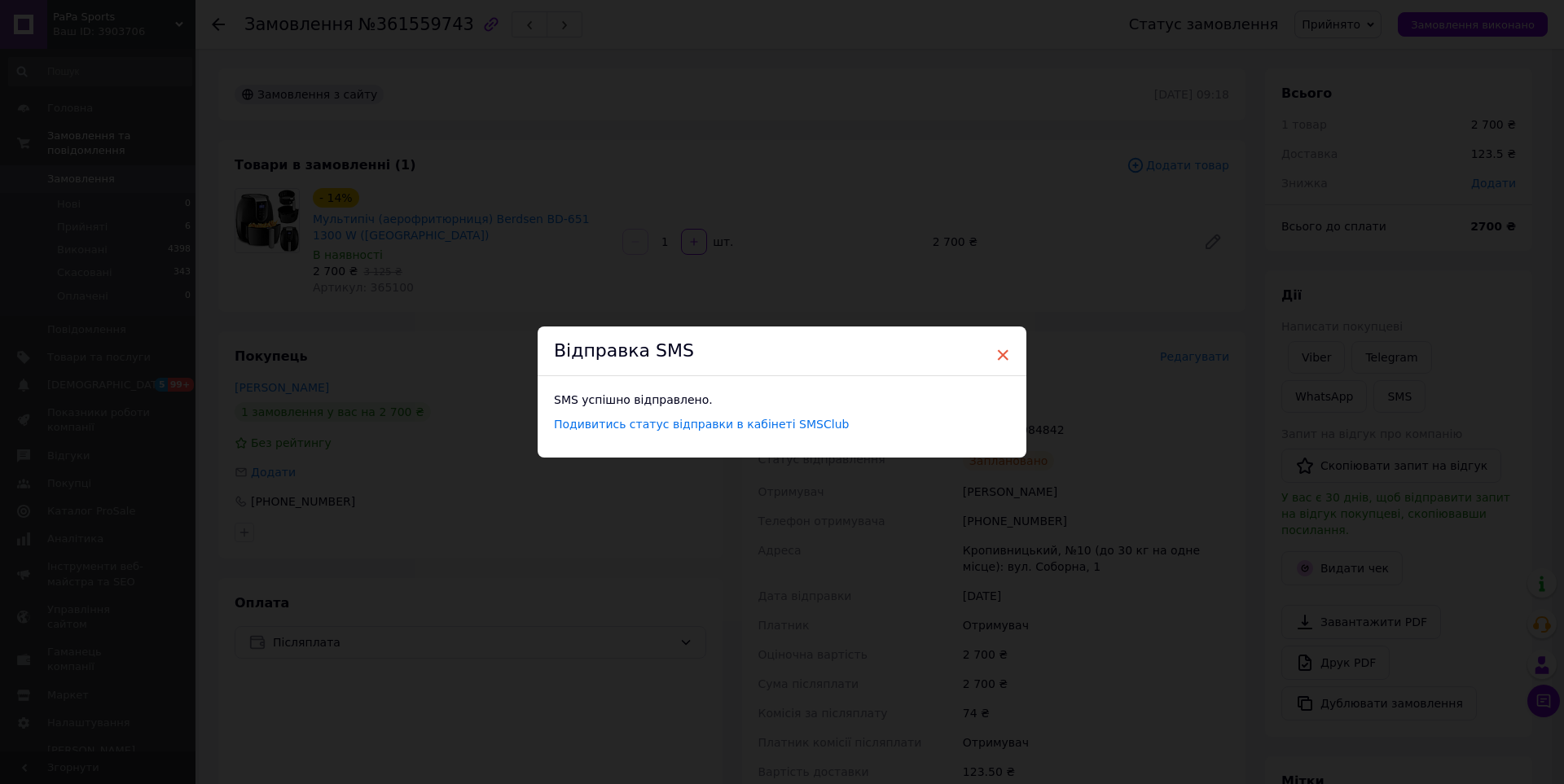
click at [996, 357] on span "×" at bounding box center [1003, 354] width 14 height 28
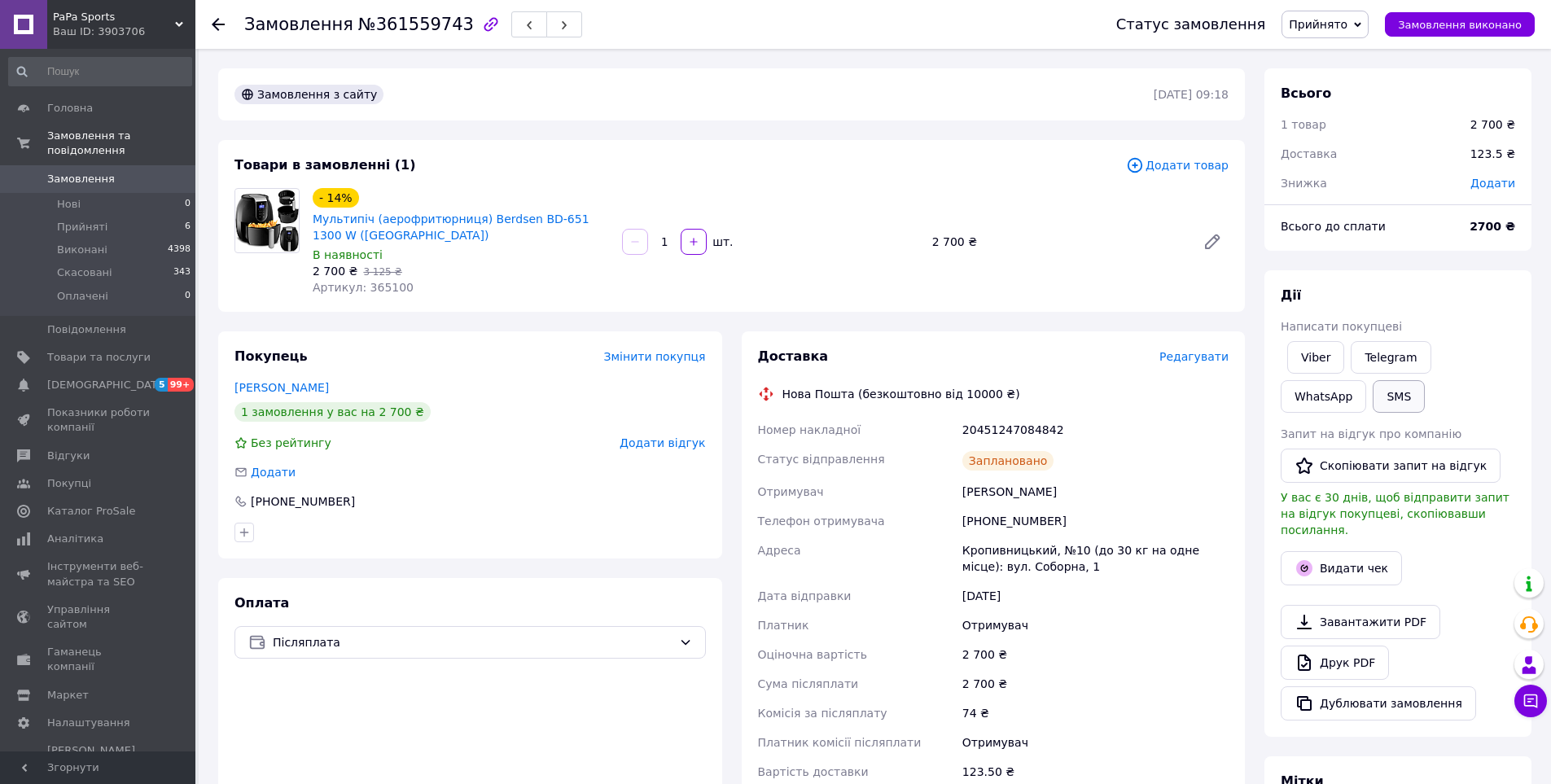
drag, startPoint x: 1304, startPoint y: 419, endPoint x: 1303, endPoint y: 405, distance: 14.0
click at [1305, 418] on div "Дії Написати покупцеві Viber Telegram WhatsApp SMS Запит на відгук про компанію…" at bounding box center [1398, 503] width 234 height 434
click at [1373, 405] on button "SMS" at bounding box center [1399, 396] width 52 height 32
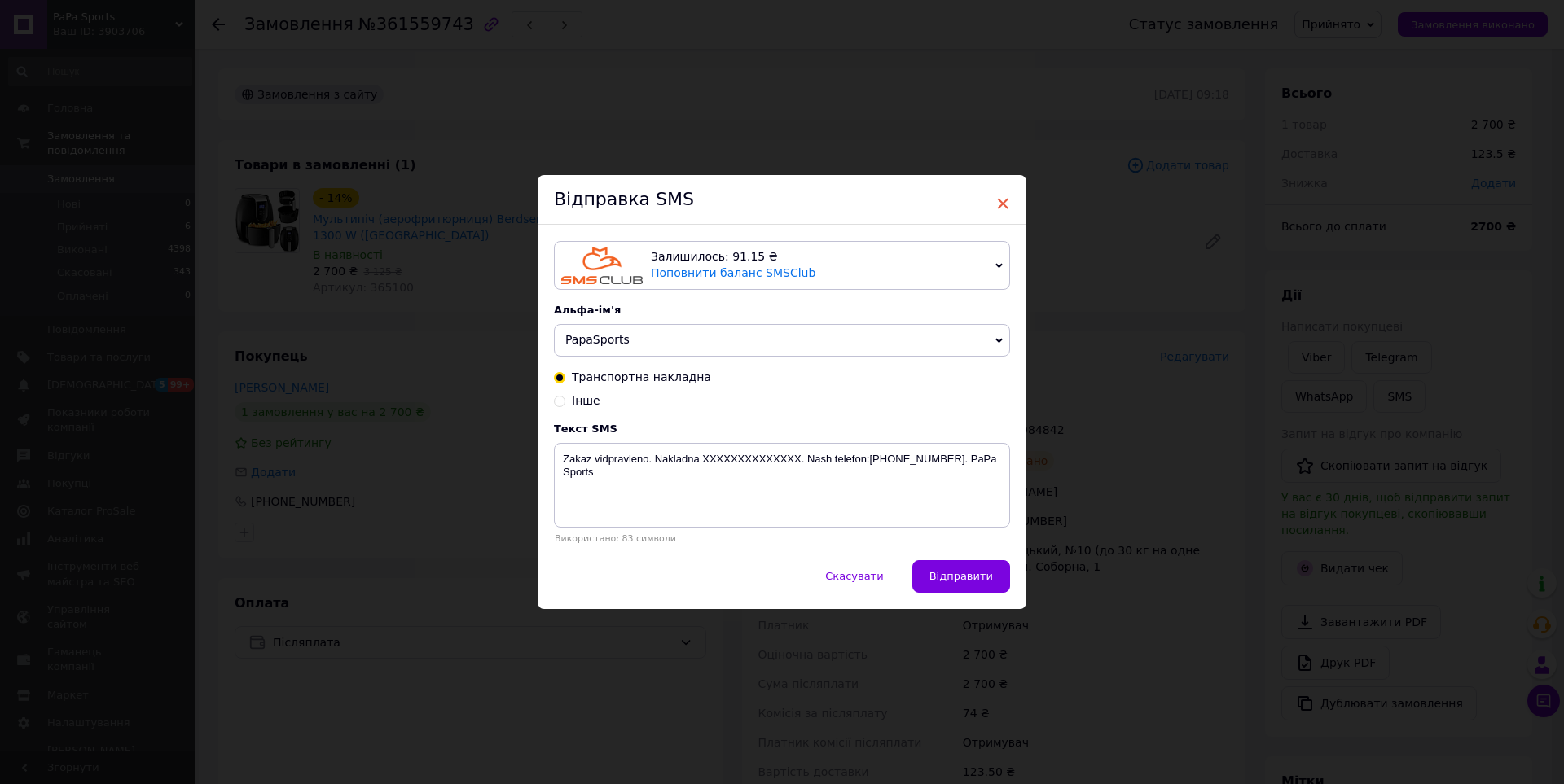
click at [997, 199] on span "×" at bounding box center [1003, 203] width 14 height 28
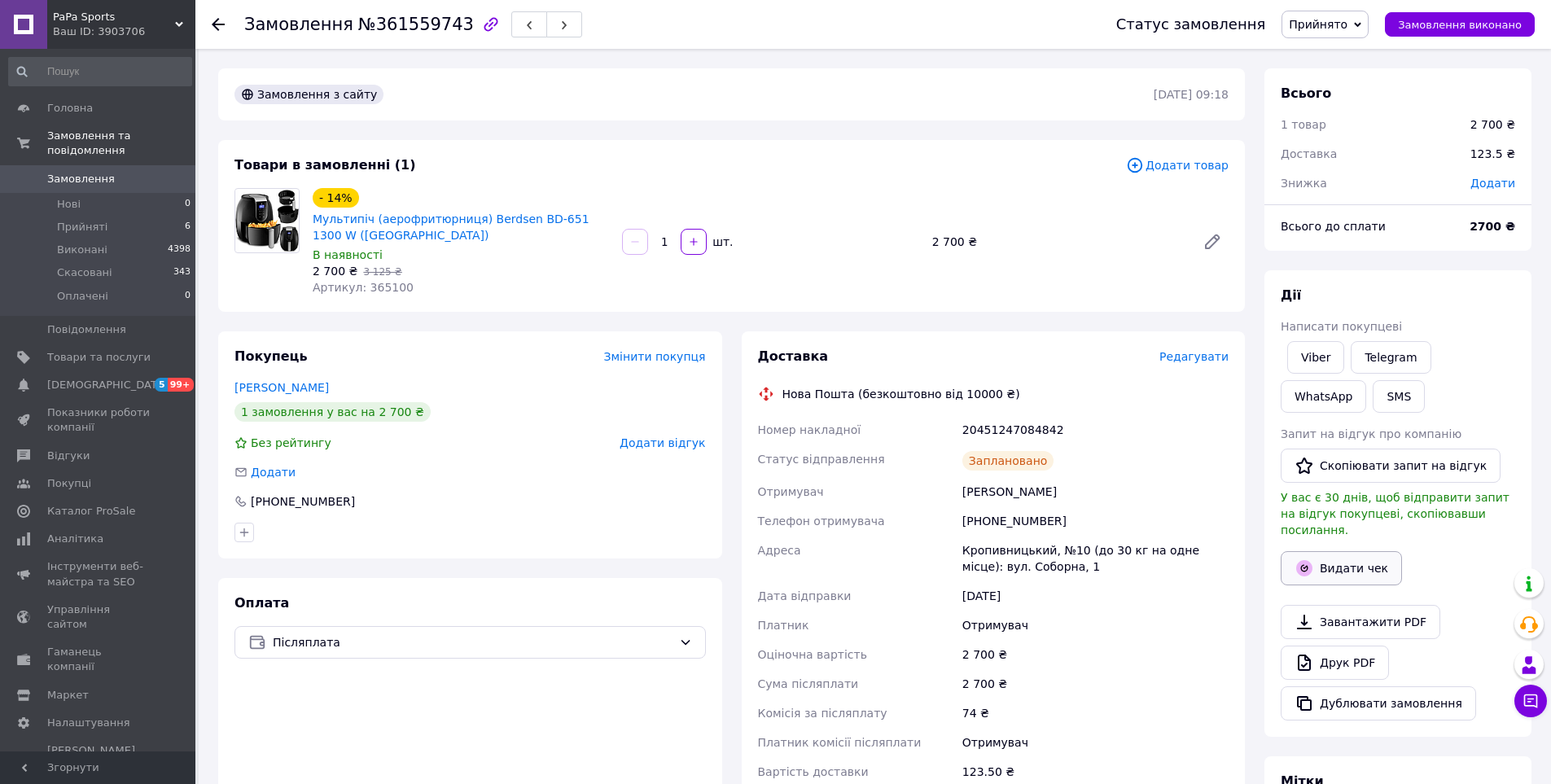
click at [1305, 560] on icon "button" at bounding box center [1304, 568] width 16 height 16
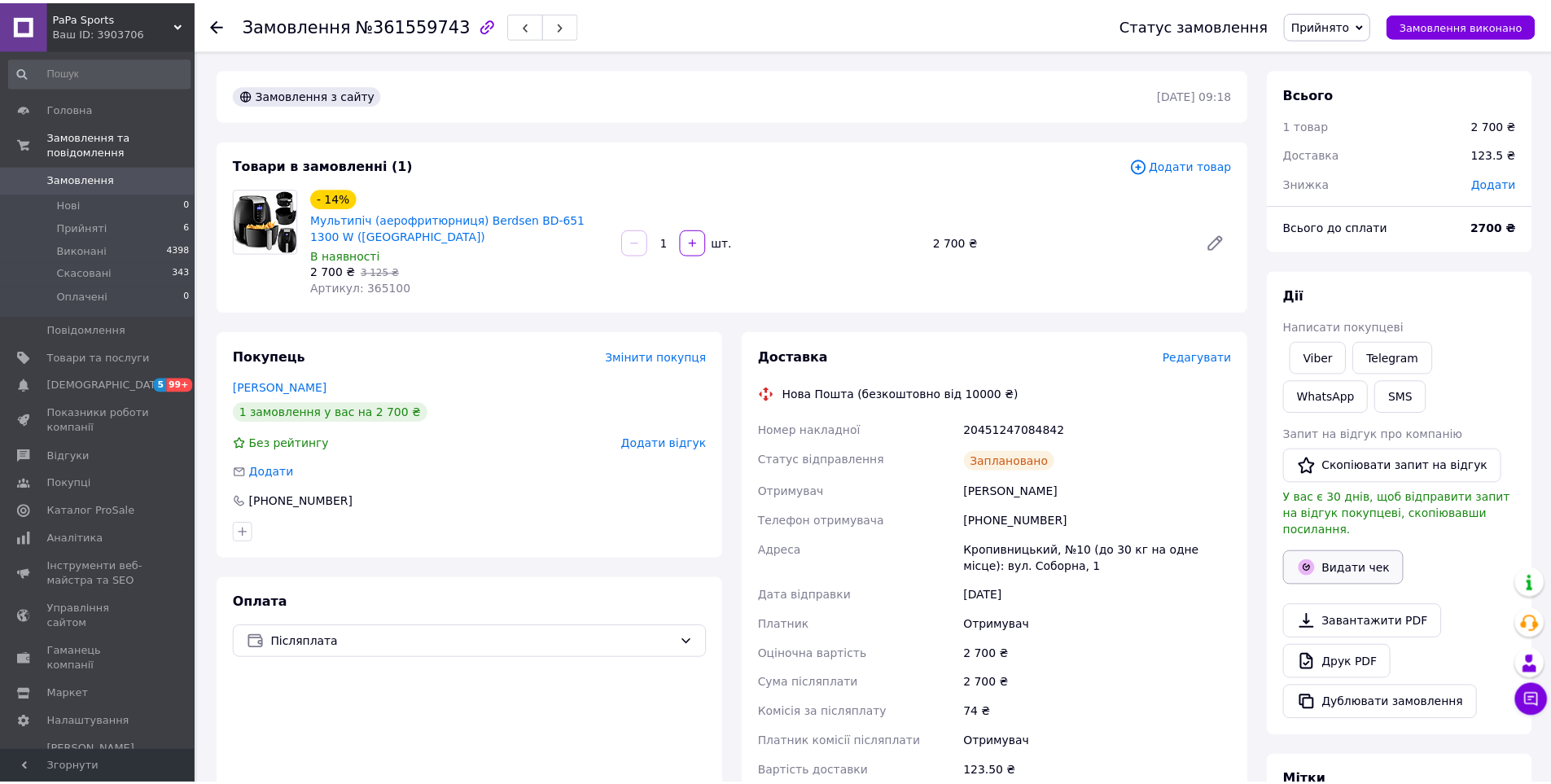
scroll to position [6, 0]
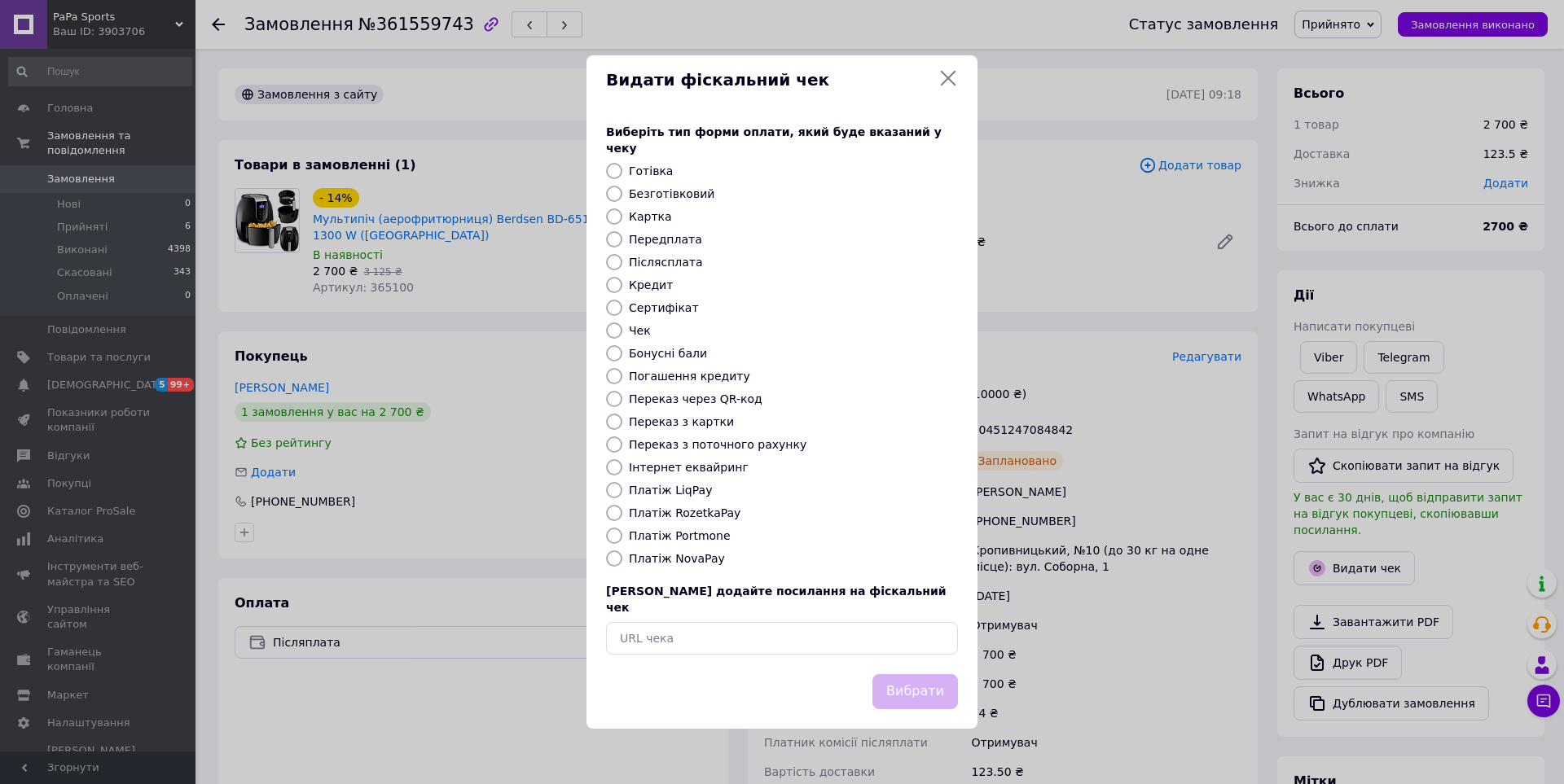
click at [624, 555] on div at bounding box center [613, 558] width 22 height 16
click at [618, 559] on input "Платіж NovaPay" at bounding box center [614, 558] width 16 height 16
radio input "true"
click at [941, 674] on button "Вибрати" at bounding box center [915, 691] width 86 height 35
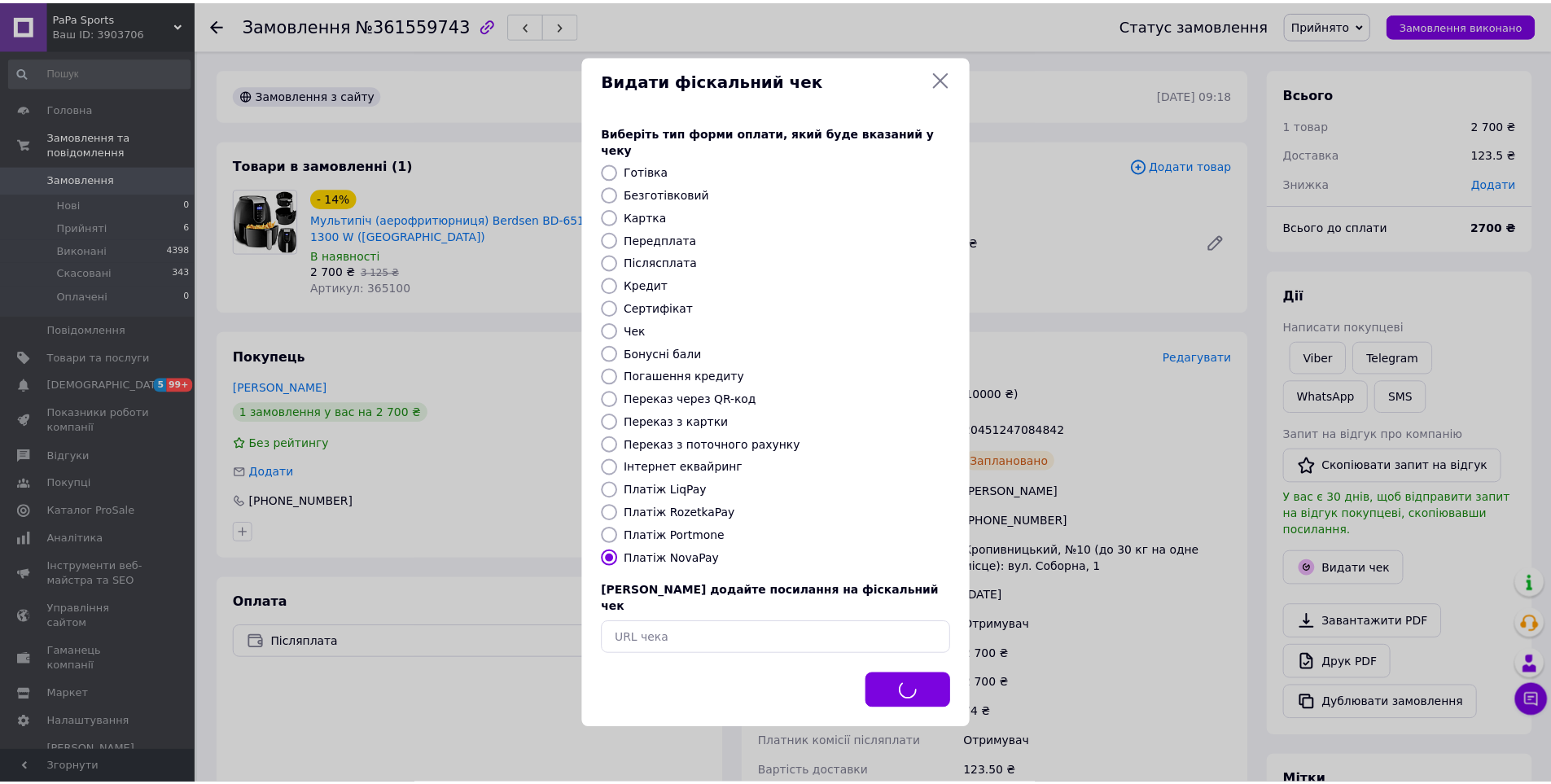
scroll to position [22, 0]
